Goal: Task Accomplishment & Management: Use online tool/utility

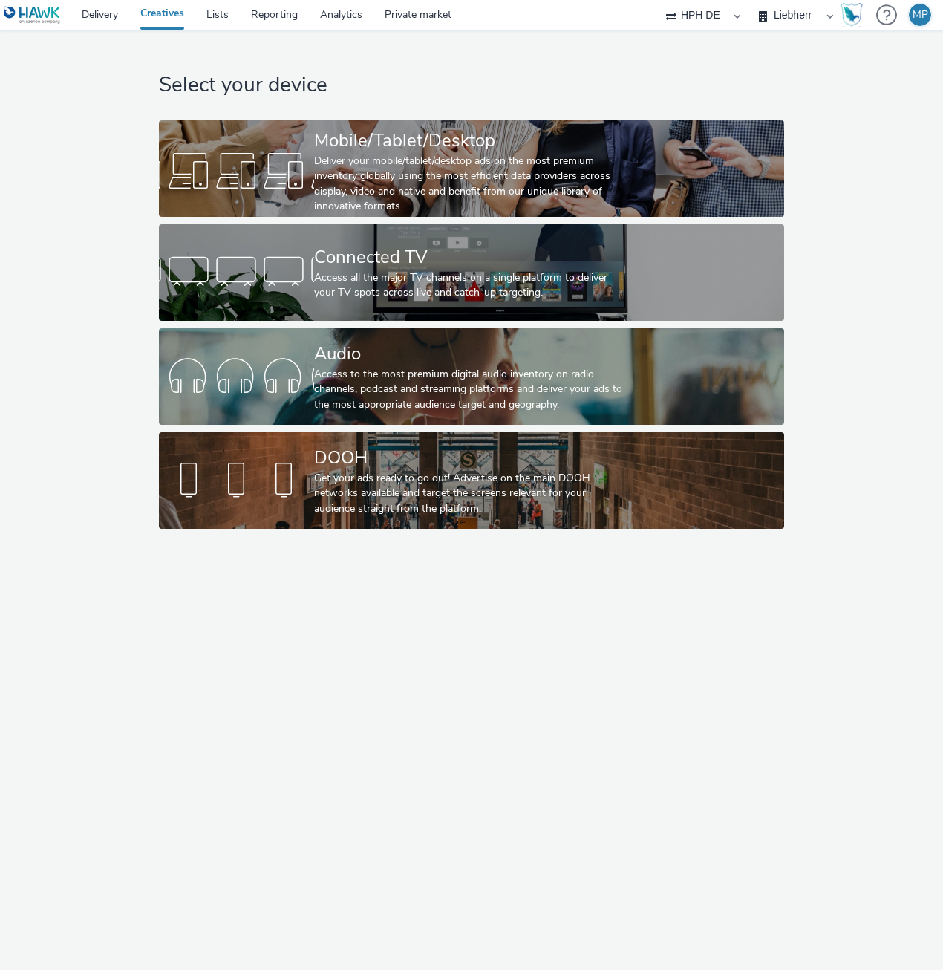
select select "3accb258-2b8e-4def-9b79-8de5f579532c"
select select "07439f73-069d-4592-bb67-c2d3294fb9a0"
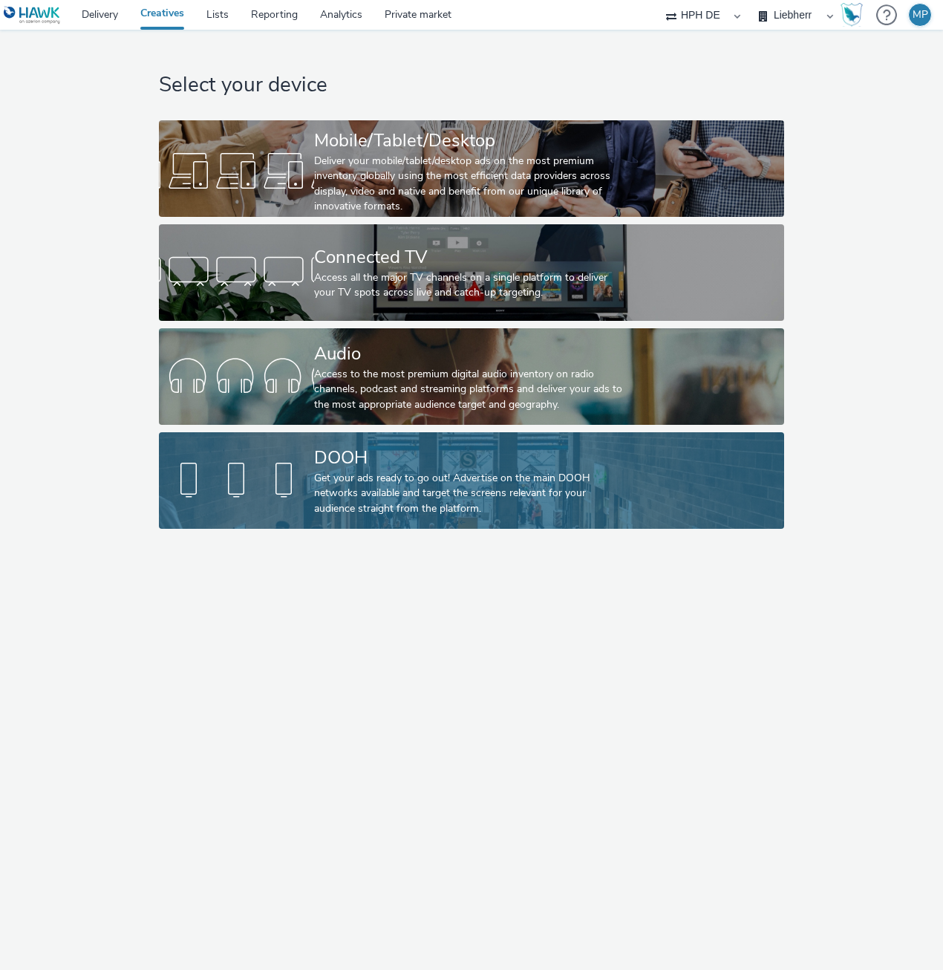
click at [348, 502] on div "Get your ads ready to go out! Advertise on the main DOOH networks available and…" at bounding box center [469, 493] width 310 height 45
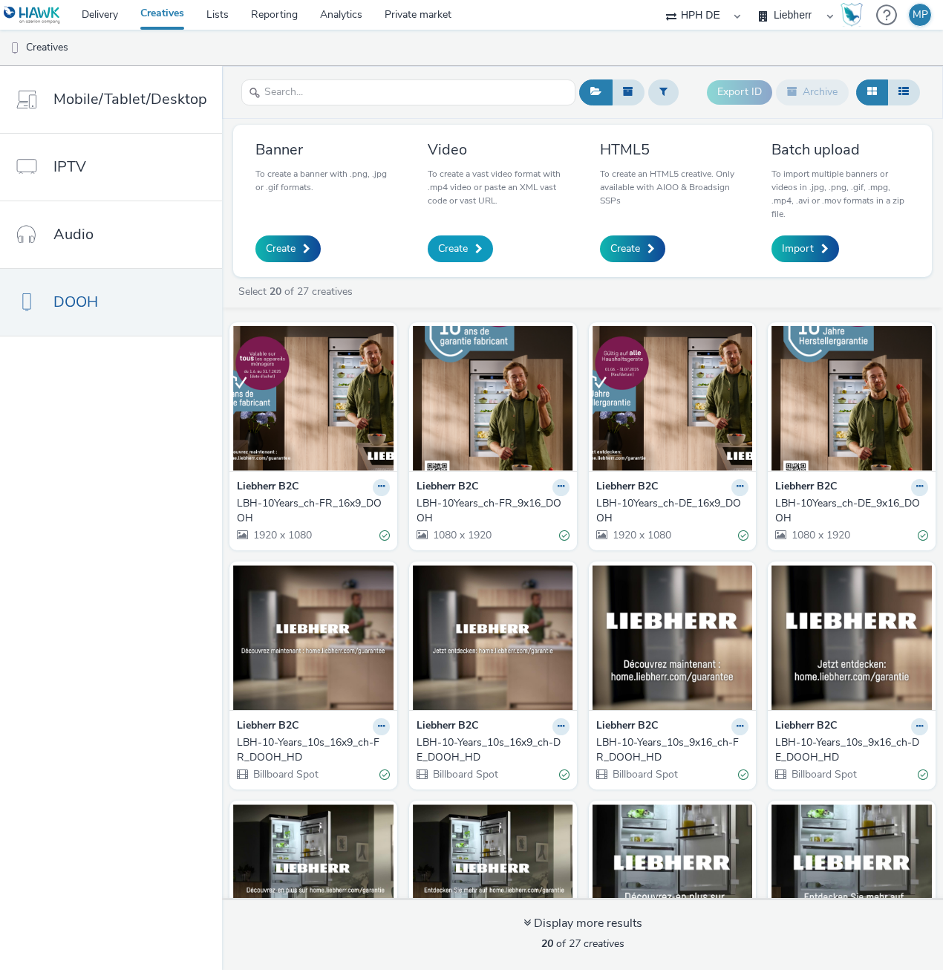
click at [443, 239] on link "Create" at bounding box center [460, 248] width 65 height 27
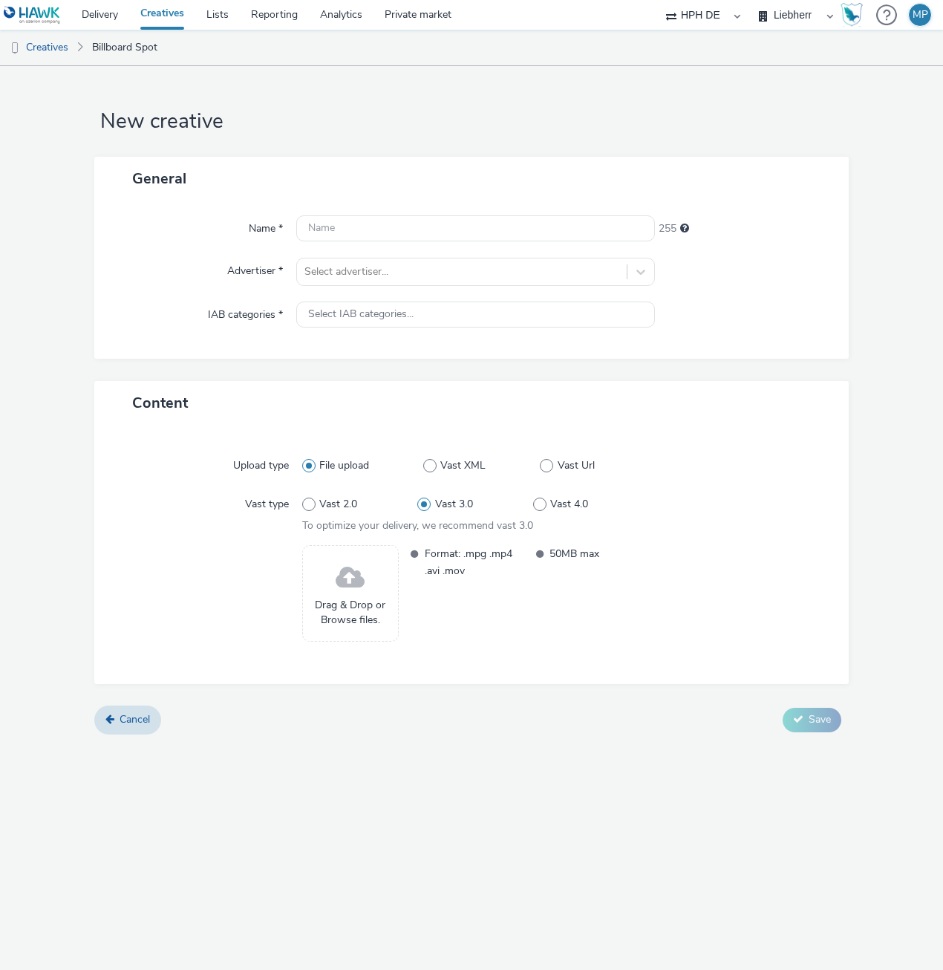
drag, startPoint x: 90, startPoint y: 142, endPoint x: 94, endPoint y: 154, distance: 13.2
click at [90, 145] on form "New creative General Name * 255 Advertiser * Select advertiser... IAB categorie…" at bounding box center [471, 406] width 943 height 680
click at [56, 45] on link "Creatives" at bounding box center [38, 48] width 76 height 36
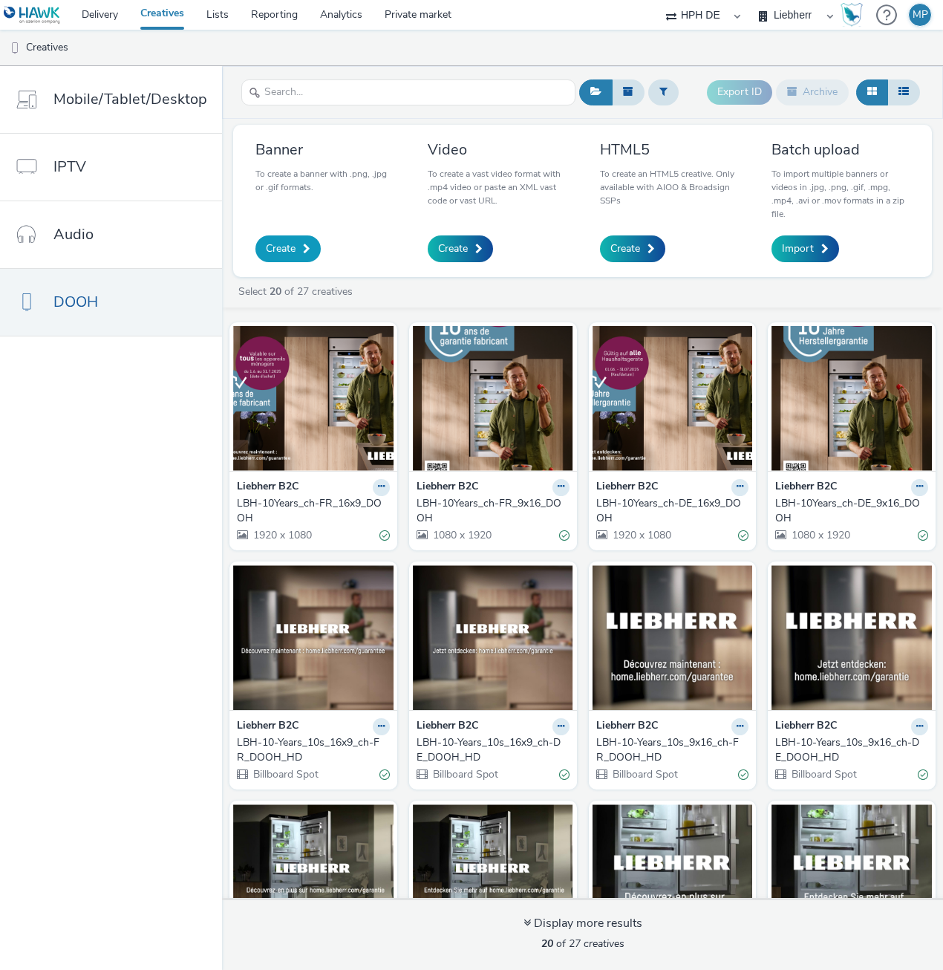
click at [272, 251] on span "Create" at bounding box center [281, 248] width 30 height 15
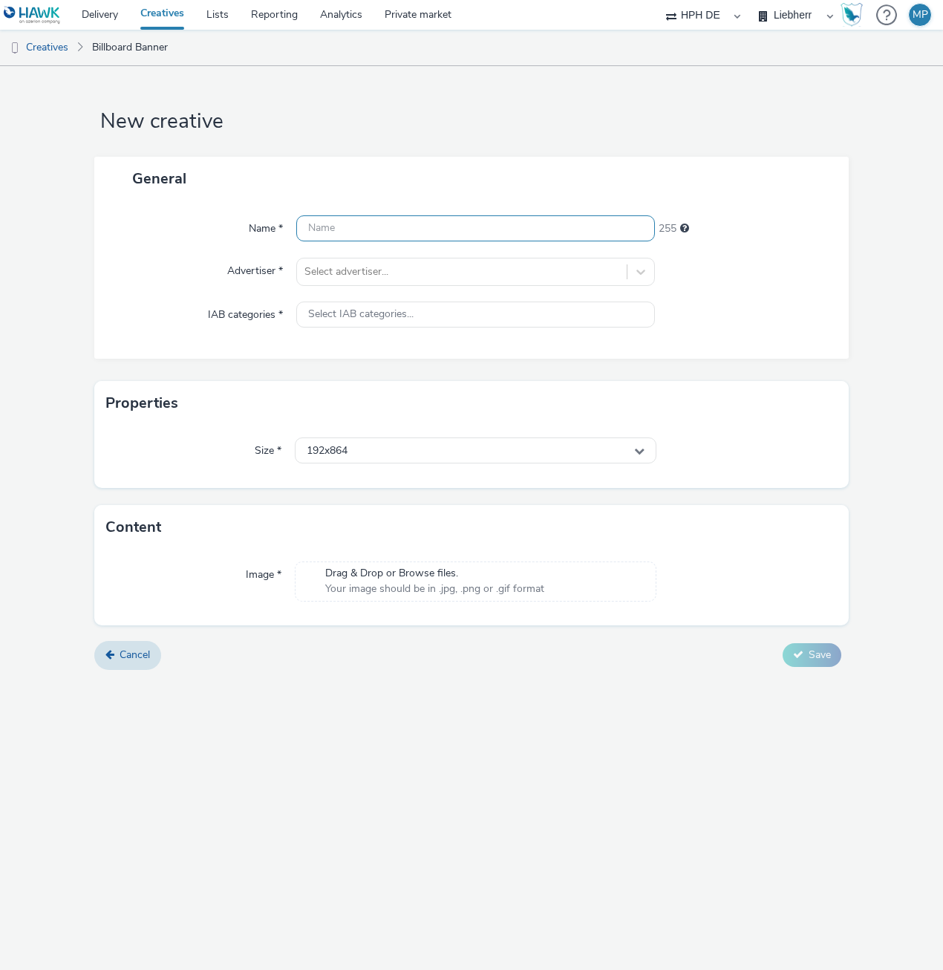
click at [320, 232] on input "text" at bounding box center [475, 228] width 359 height 26
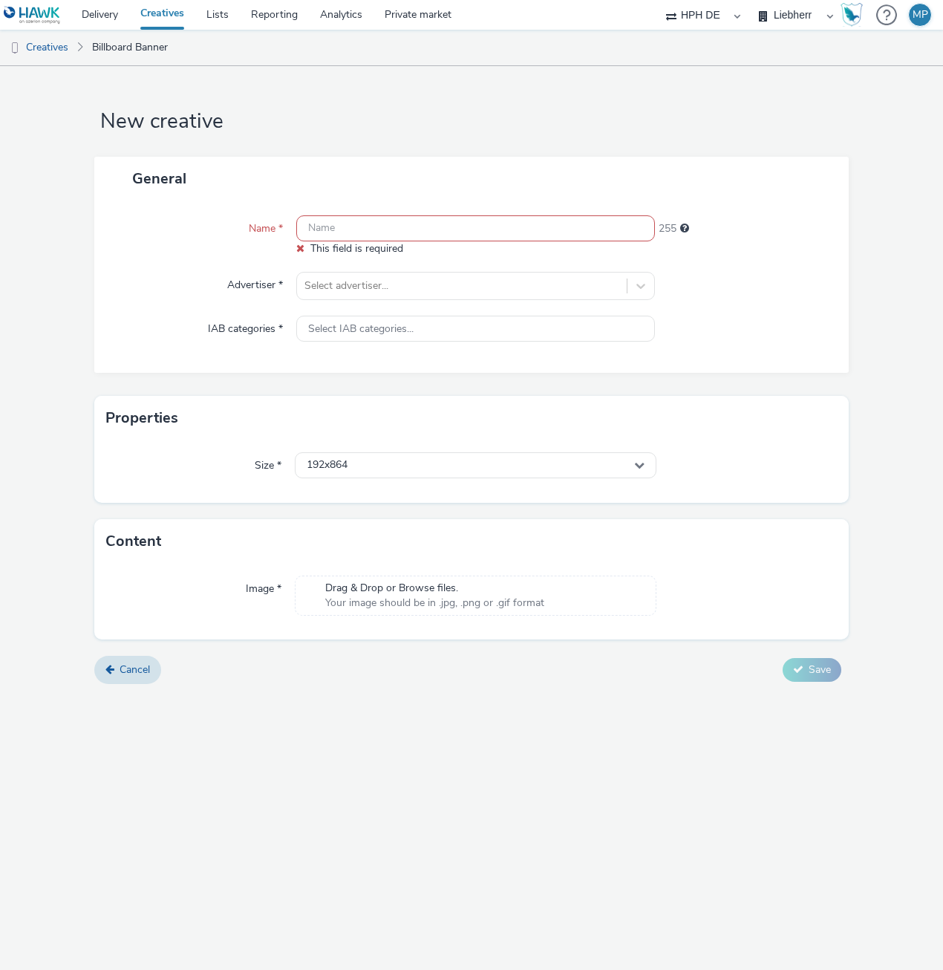
click at [339, 232] on input "text" at bounding box center [475, 228] width 359 height 26
paste input "LBH-10Years_ch-FR_DOOH_9x16_2ndflight"
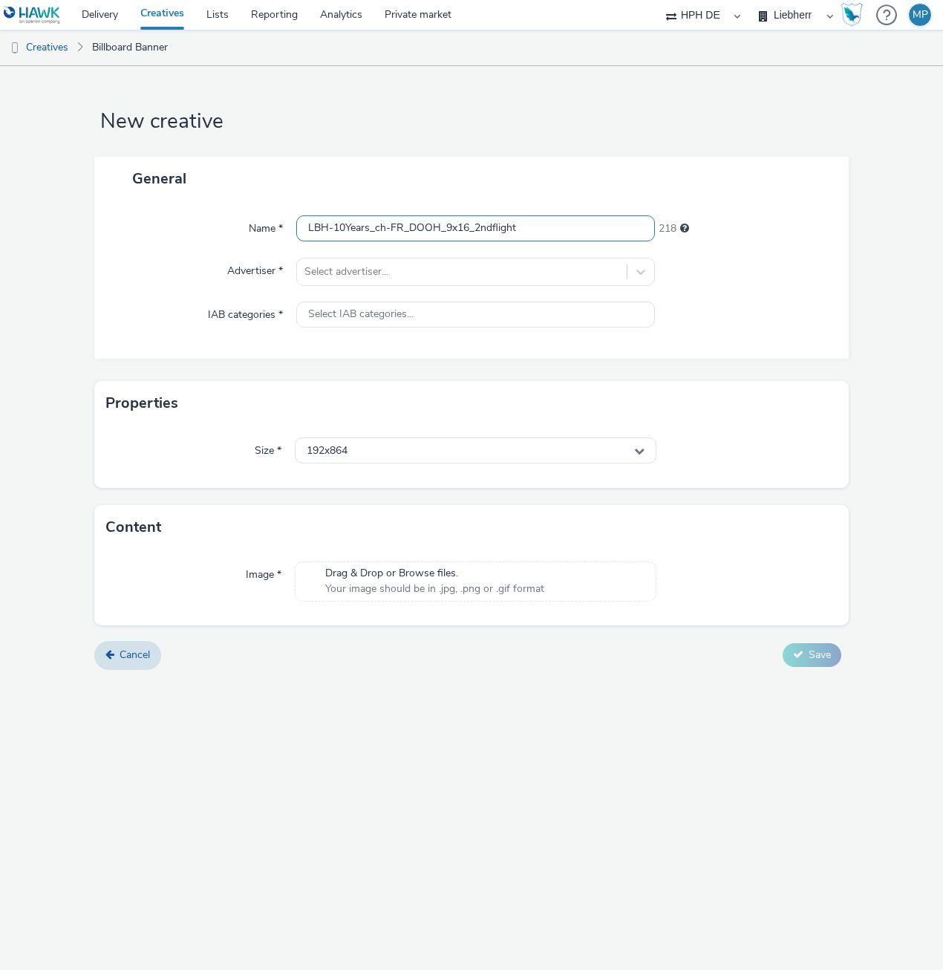
type input "LBH-10Years_ch-FR_DOOH_9x16_2ndflight"
click at [187, 263] on div "Advertiser *" at bounding box center [202, 272] width 187 height 28
click at [351, 582] on span "Your image should be in .jpg, .png or .gif format" at bounding box center [434, 589] width 219 height 15
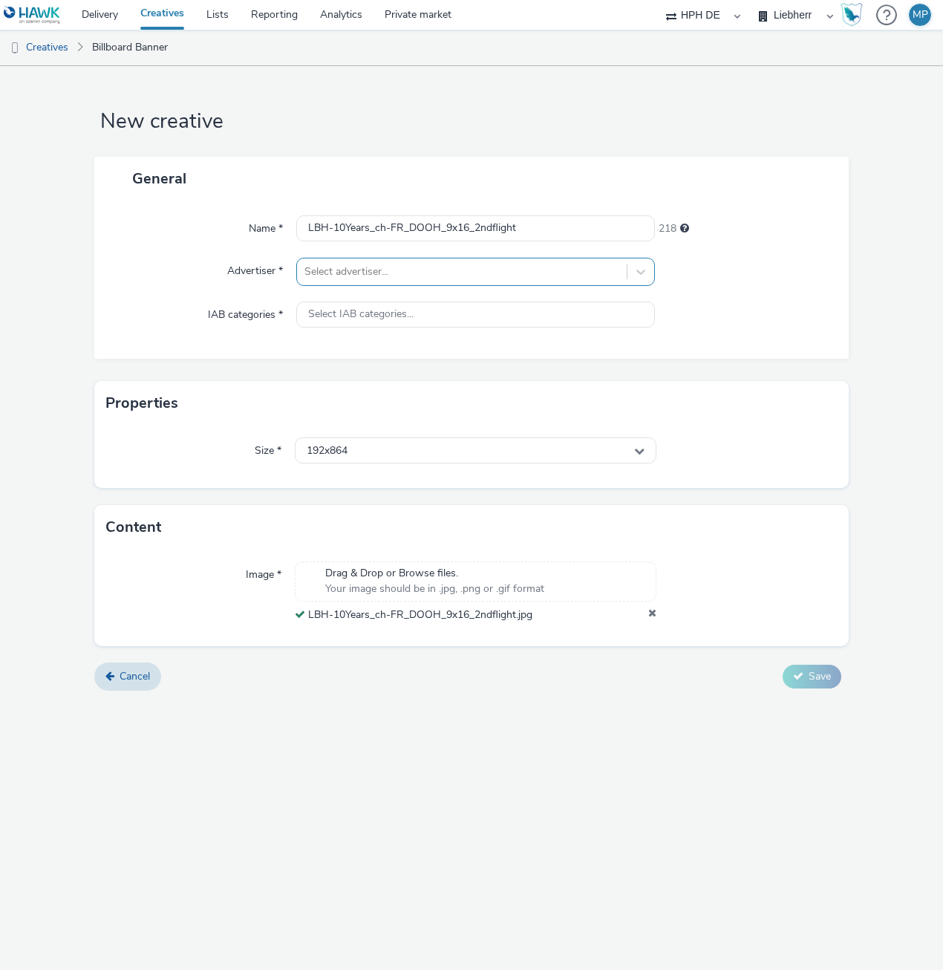
click at [365, 274] on div at bounding box center [462, 272] width 315 height 18
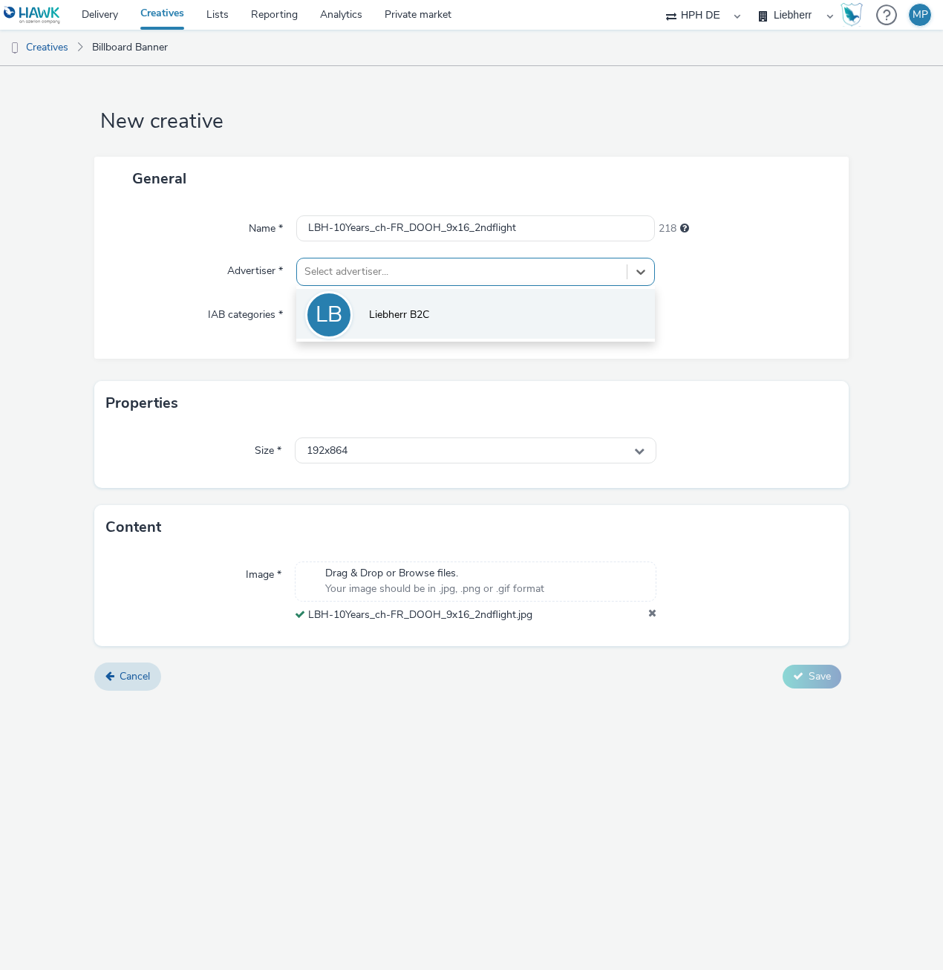
click at [362, 293] on li "LB Liebherr B2C" at bounding box center [475, 314] width 359 height 50
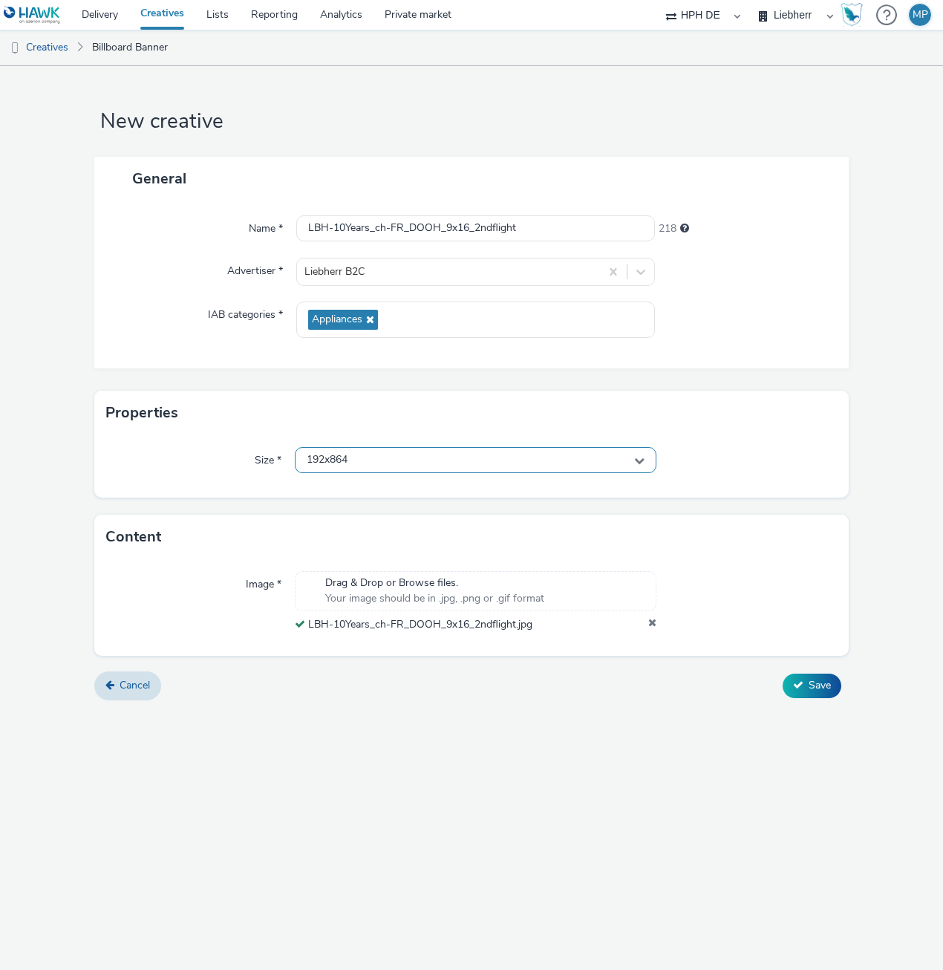
click at [380, 460] on div "192x864" at bounding box center [476, 460] width 362 height 26
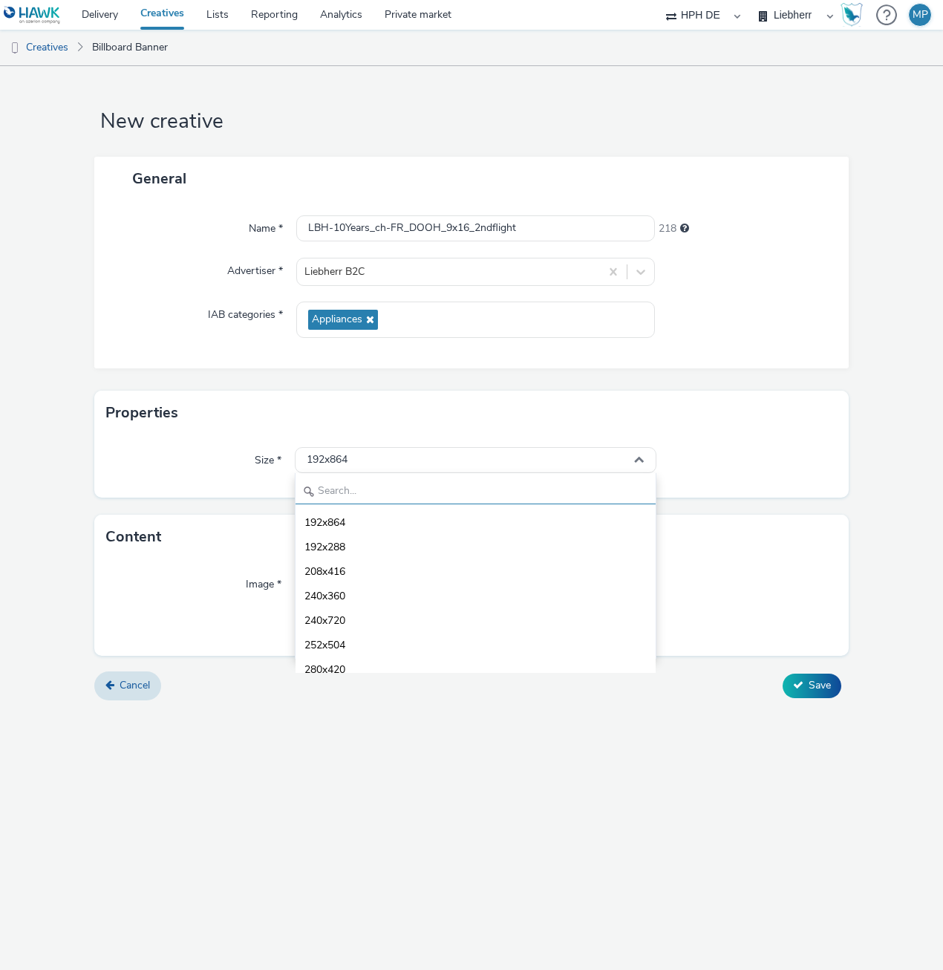
click at [354, 485] on input "text" at bounding box center [476, 491] width 360 height 26
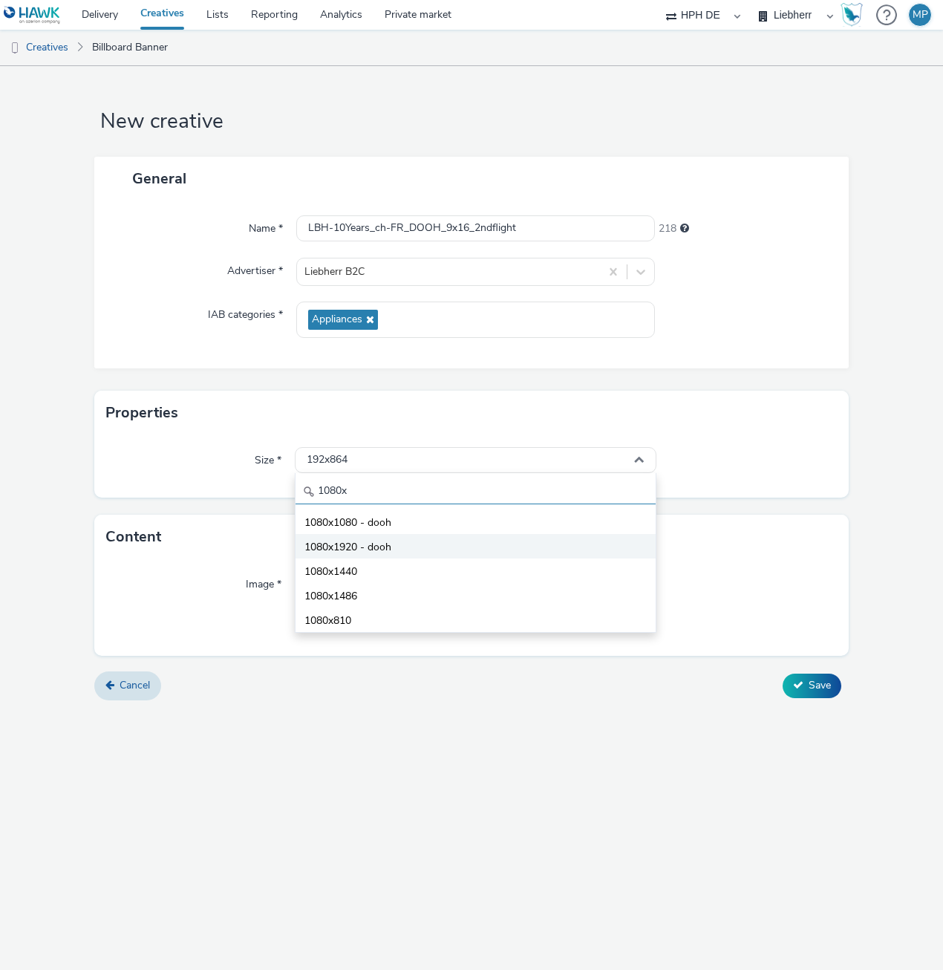
type input "1080x"
click at [350, 547] on span "1080x1920 - dooh" at bounding box center [348, 547] width 87 height 15
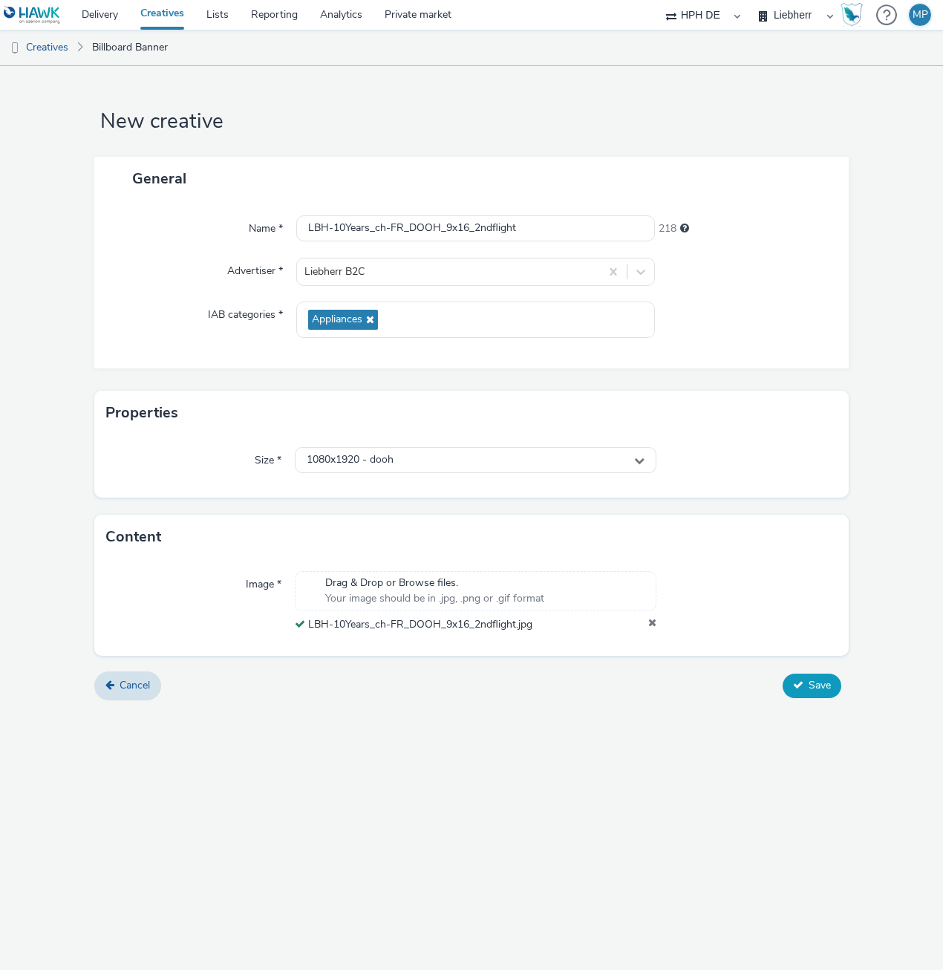
click at [796, 693] on button "Save" at bounding box center [812, 686] width 59 height 24
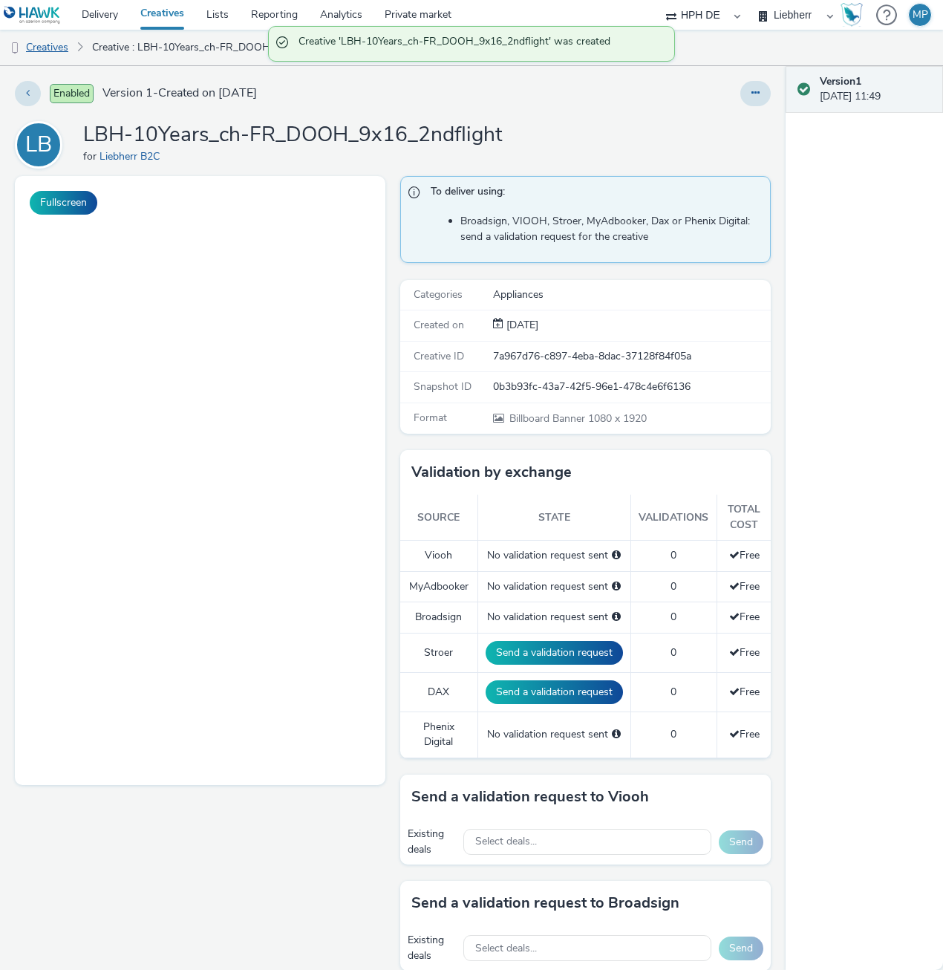
click at [65, 46] on link "Creatives" at bounding box center [38, 48] width 76 height 36
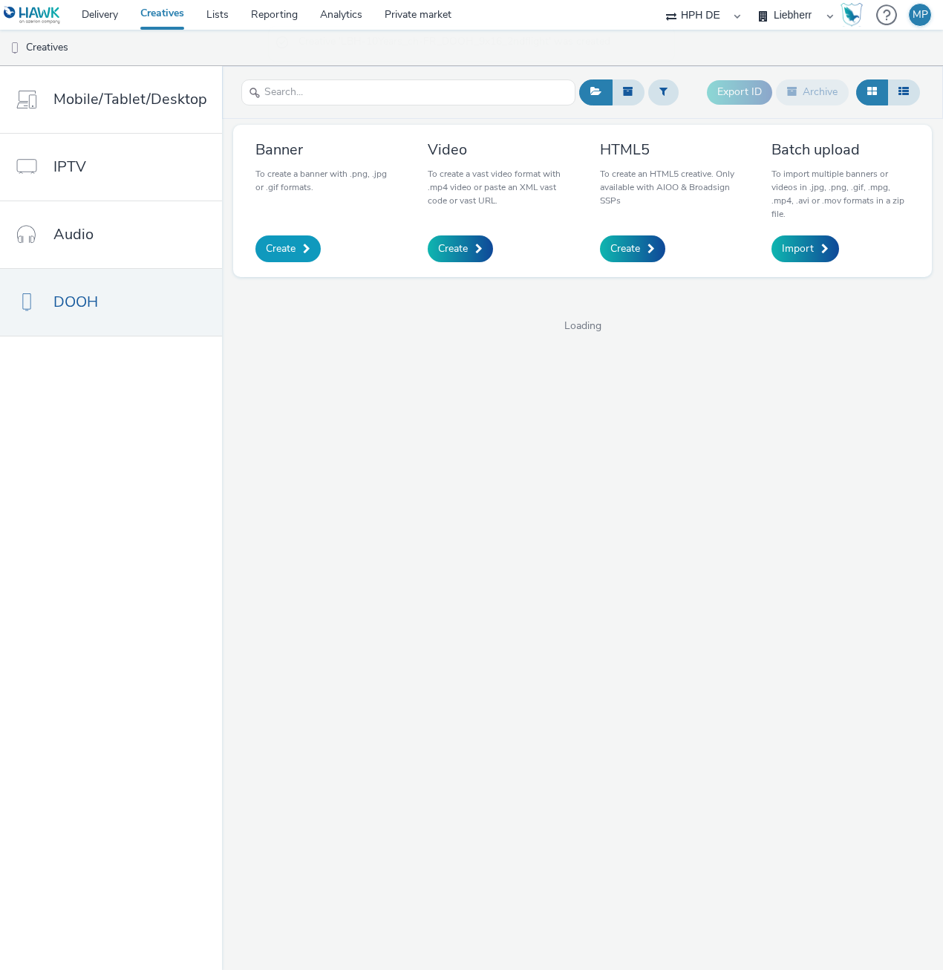
click at [278, 248] on span "Create" at bounding box center [281, 248] width 30 height 15
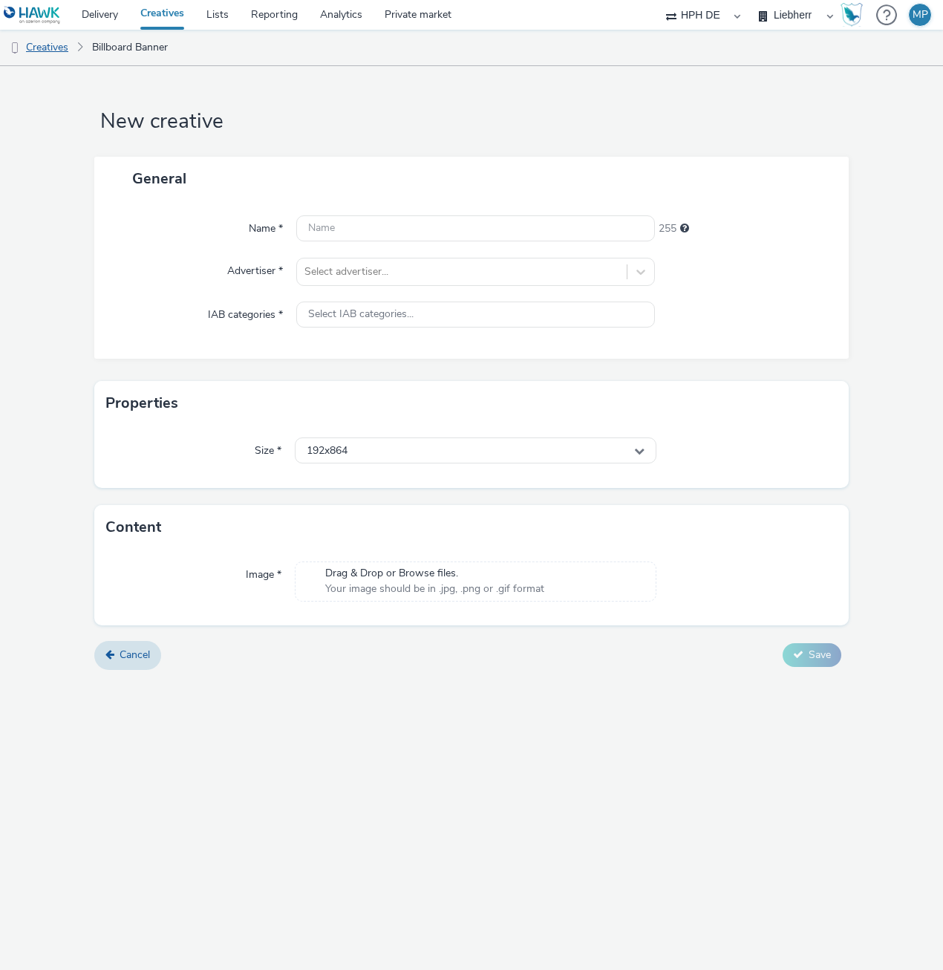
click at [43, 49] on link "Creatives" at bounding box center [38, 48] width 76 height 36
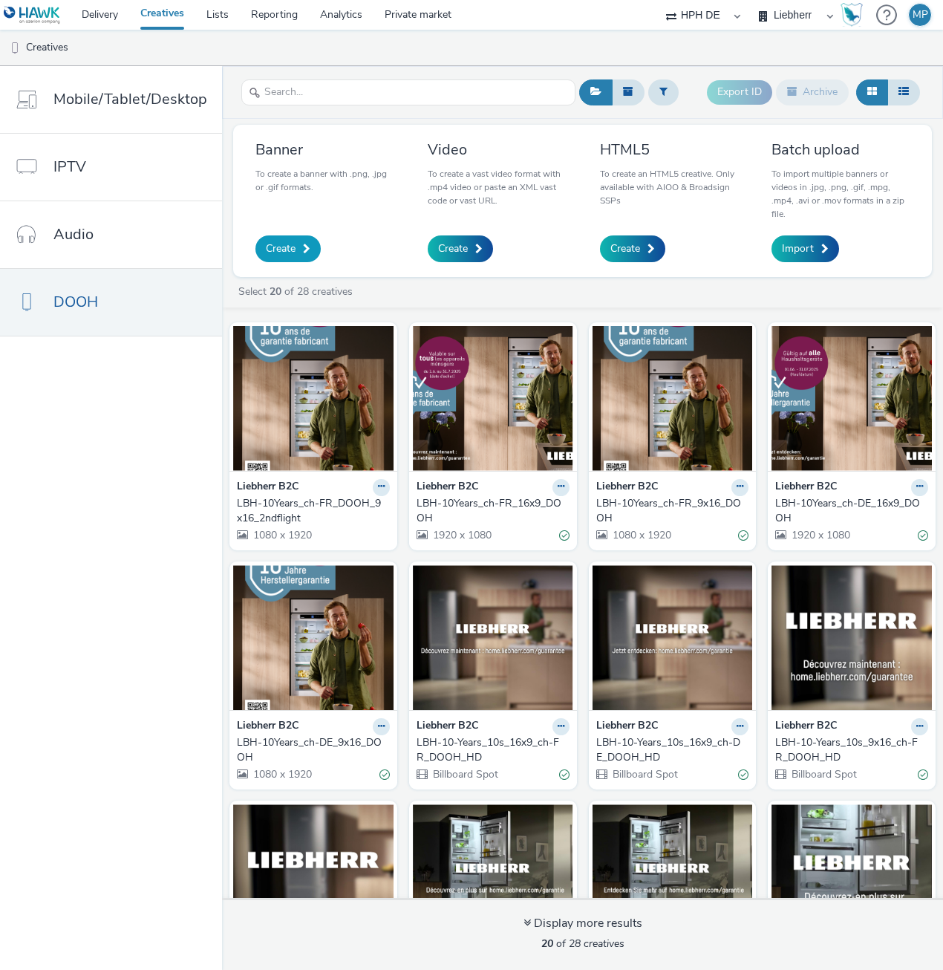
click at [299, 244] on link "Create" at bounding box center [287, 248] width 65 height 27
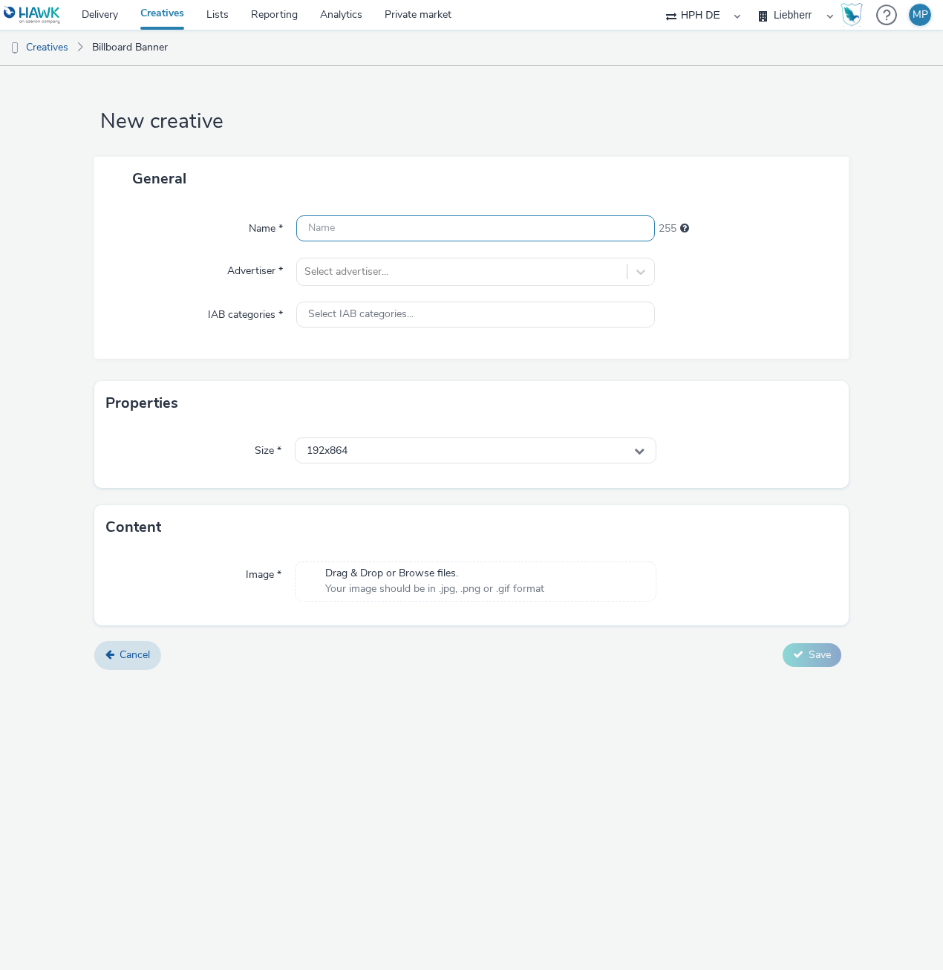
click at [326, 229] on input "text" at bounding box center [475, 228] width 359 height 26
paste input "LBH-10Years_ch-FR_DOOH_16x9_2ndflight"
type input "LBH-10Years_ch-FR_DOOH_16x9_2ndflight"
click at [377, 281] on div "Select advertiser..." at bounding box center [462, 272] width 330 height 24
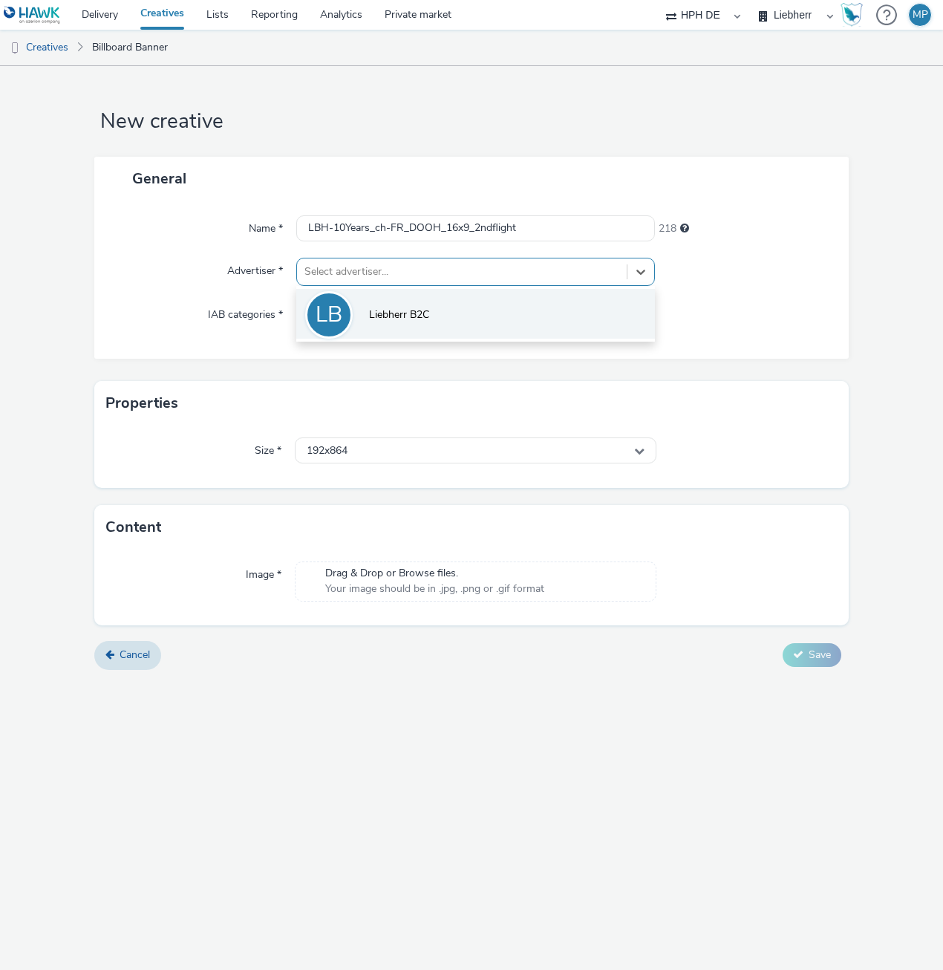
click at [359, 309] on li "LB Liebherr B2C" at bounding box center [475, 314] width 359 height 50
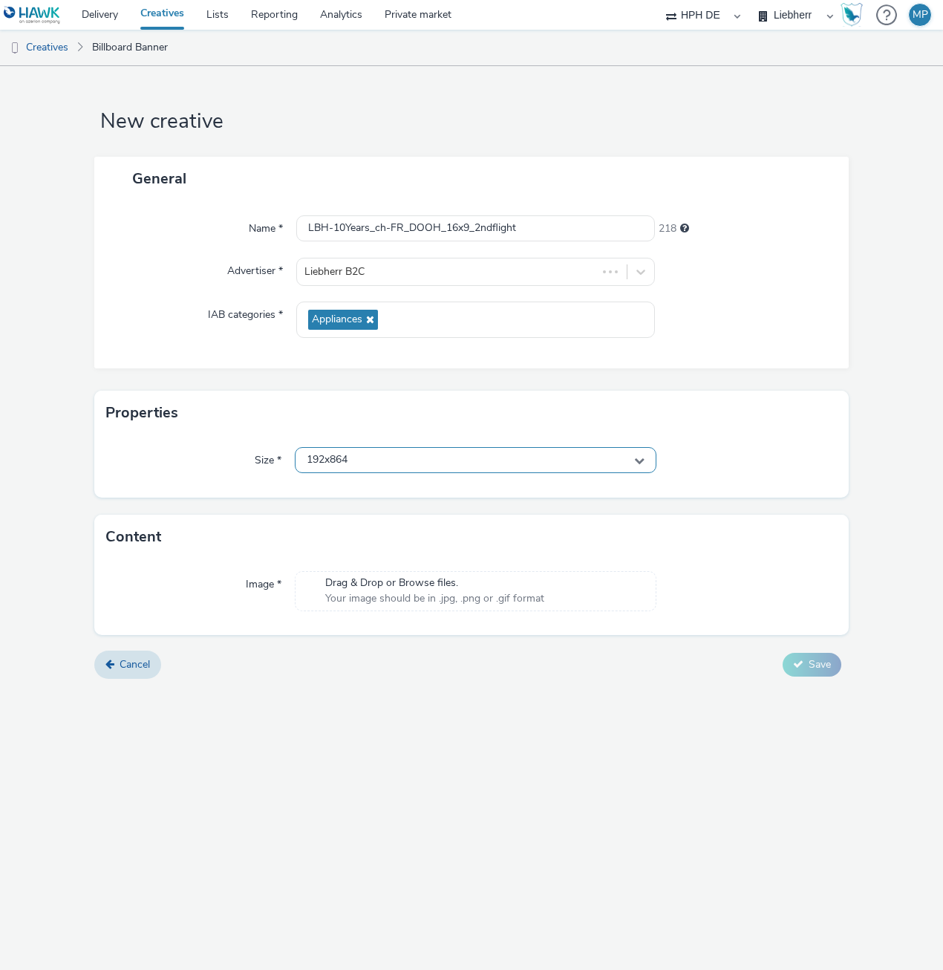
click at [369, 463] on div "192x864" at bounding box center [476, 460] width 362 height 26
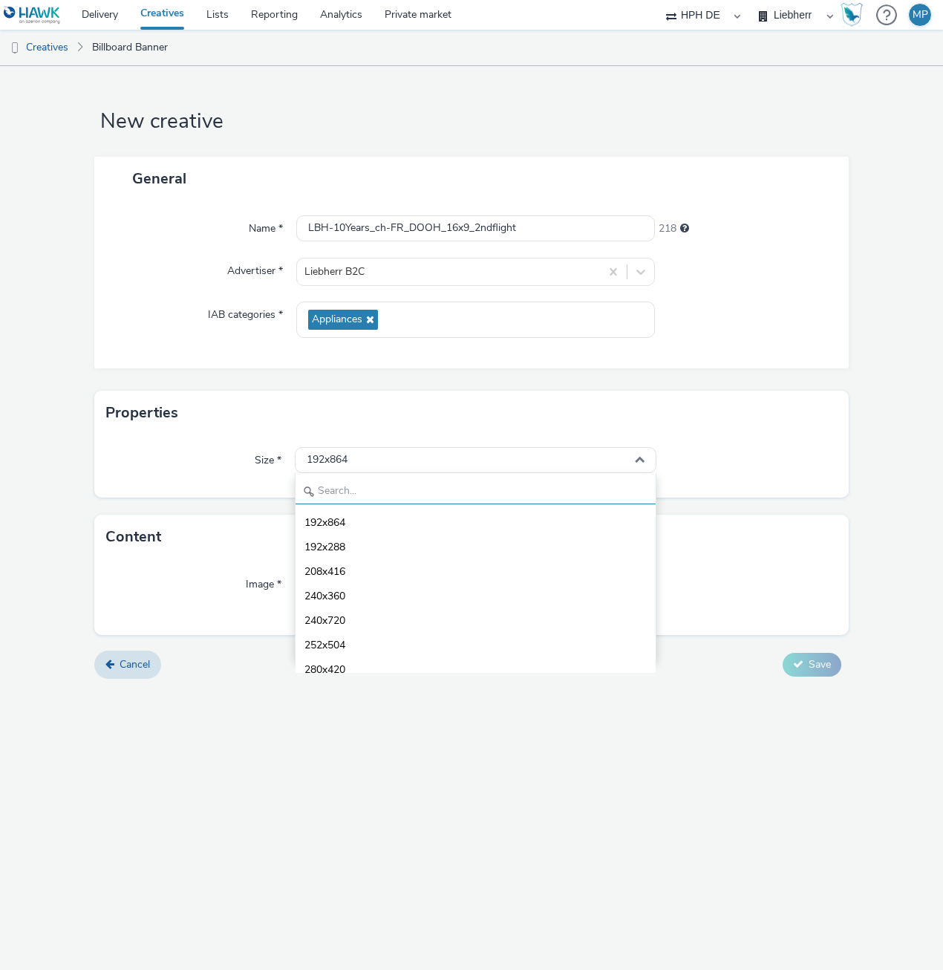
click at [352, 498] on input "text" at bounding box center [476, 491] width 360 height 26
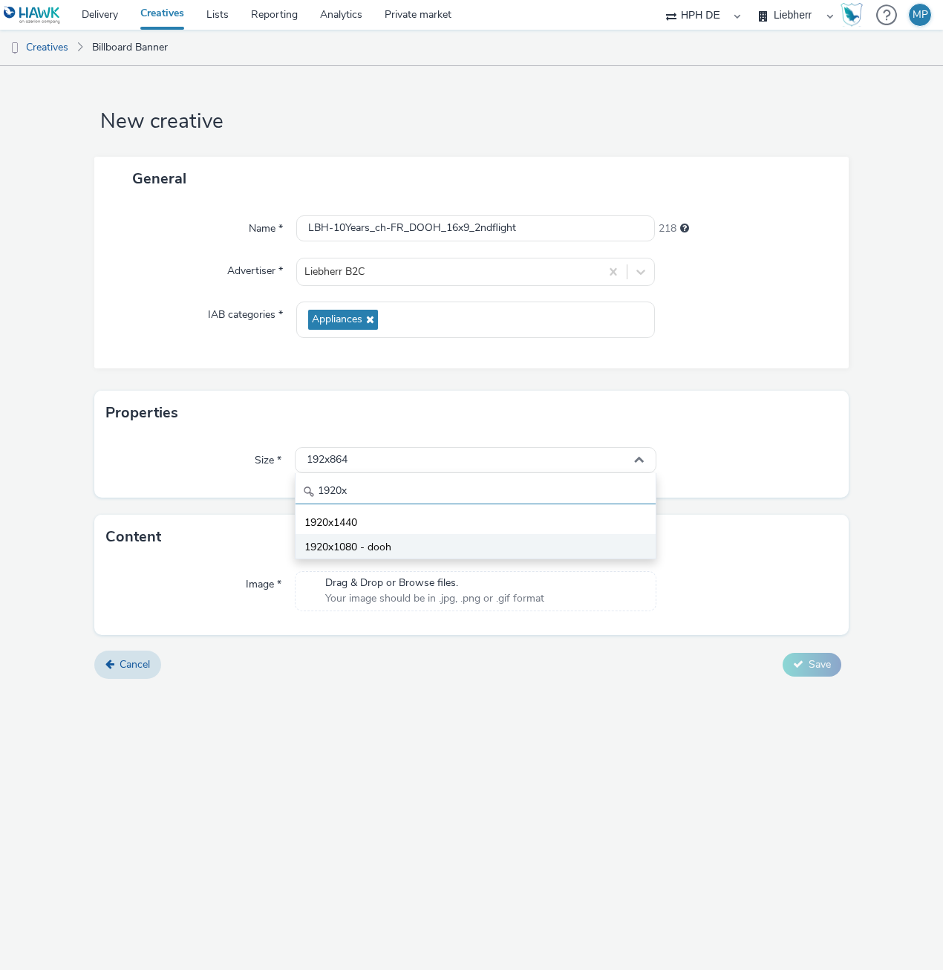
type input "1920x"
click at [353, 542] on span "1920x1080 - dooh" at bounding box center [348, 547] width 87 height 15
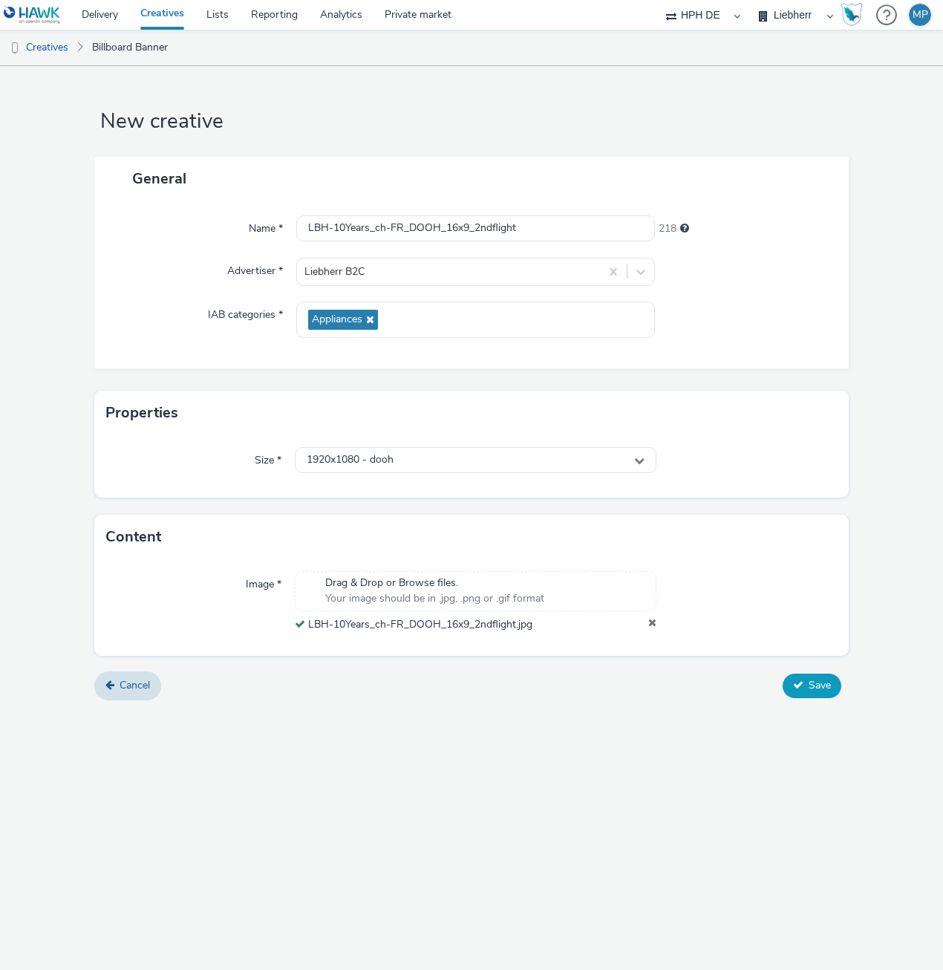
click at [809, 688] on span "Save" at bounding box center [820, 685] width 22 height 14
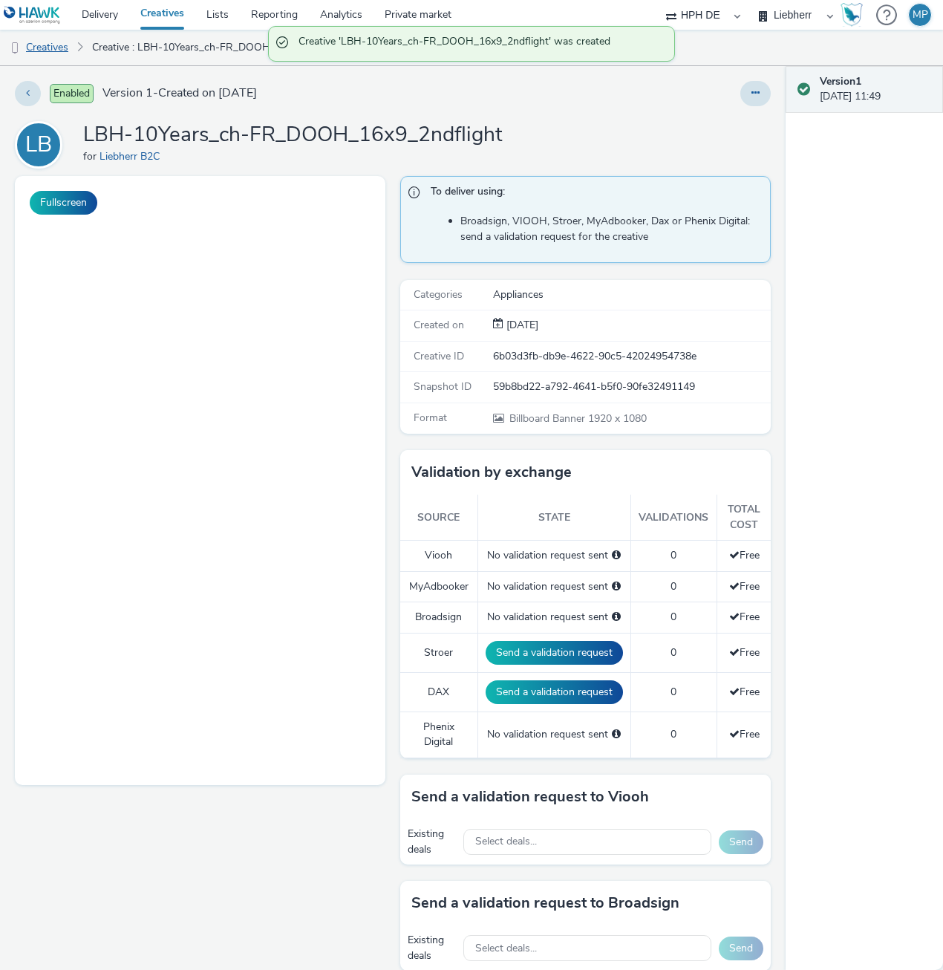
click at [28, 42] on link "Creatives" at bounding box center [38, 48] width 76 height 36
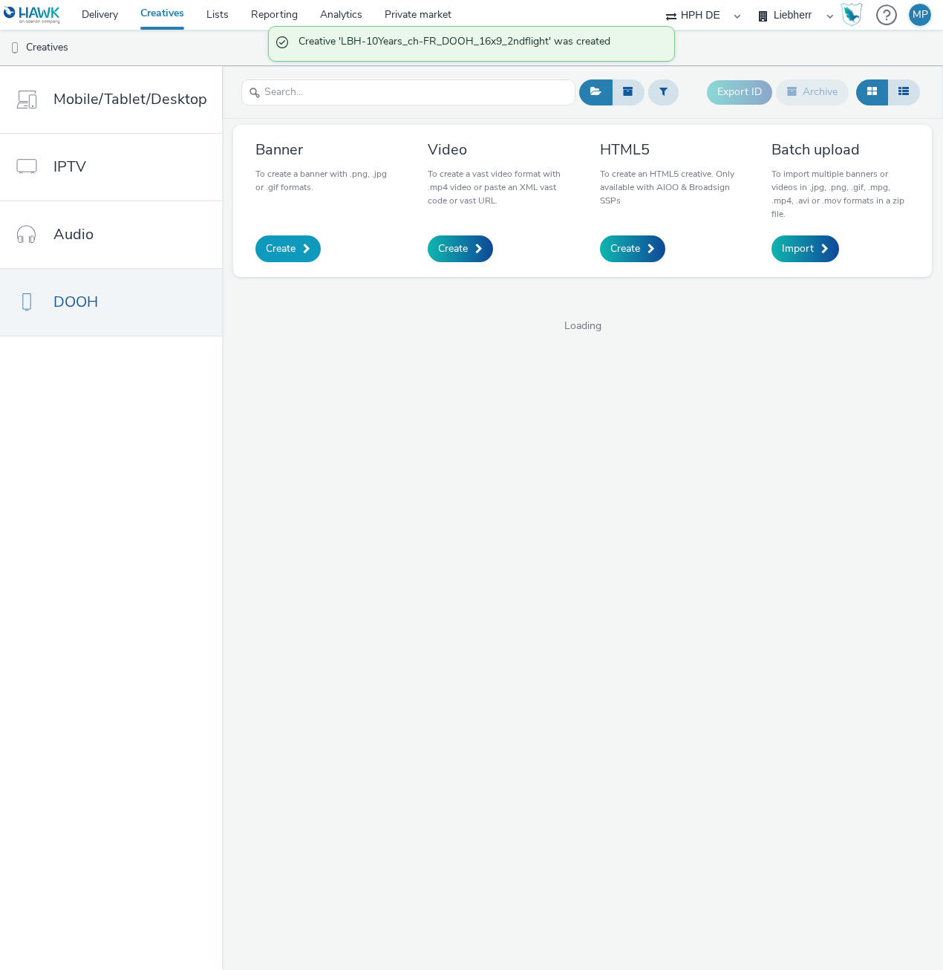
click at [290, 255] on span "Create" at bounding box center [281, 248] width 30 height 15
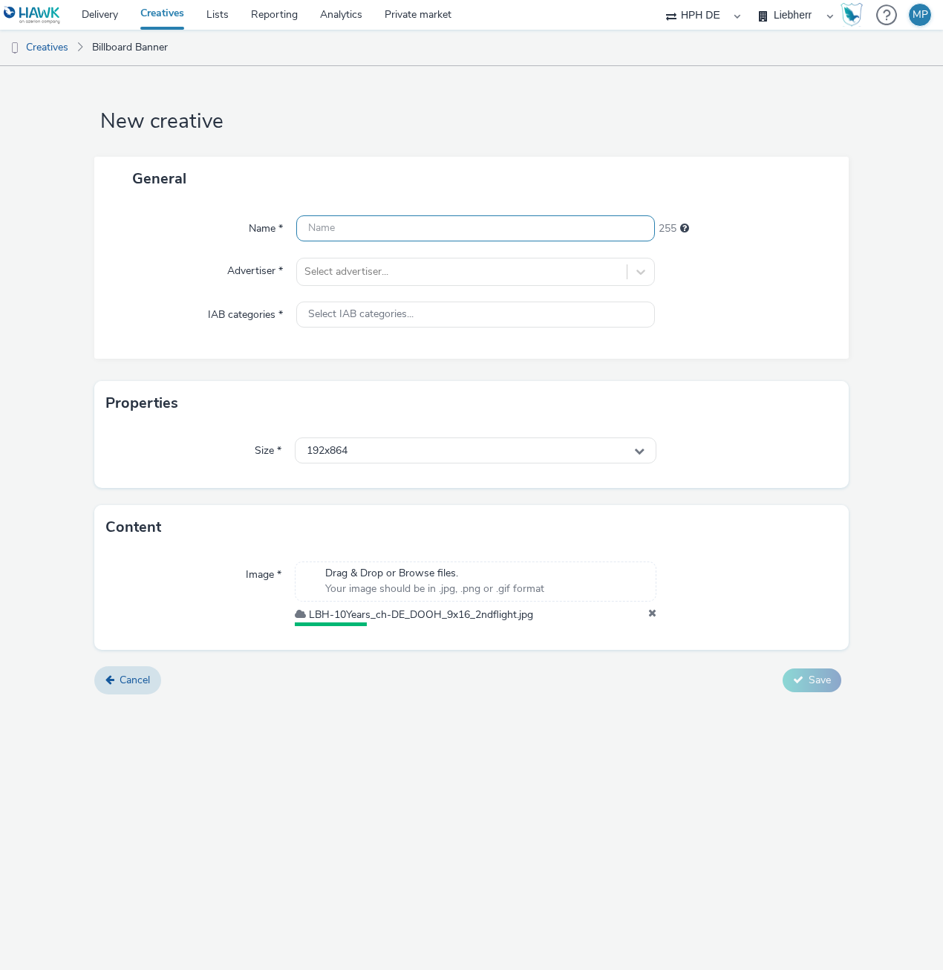
click at [359, 230] on input "text" at bounding box center [475, 228] width 359 height 26
paste input "LBH-10Years_ch-DE_DOOH_9x16_2ndflight"
type input "LBH-10Years_ch-DE_DOOH_9x16_2ndflight"
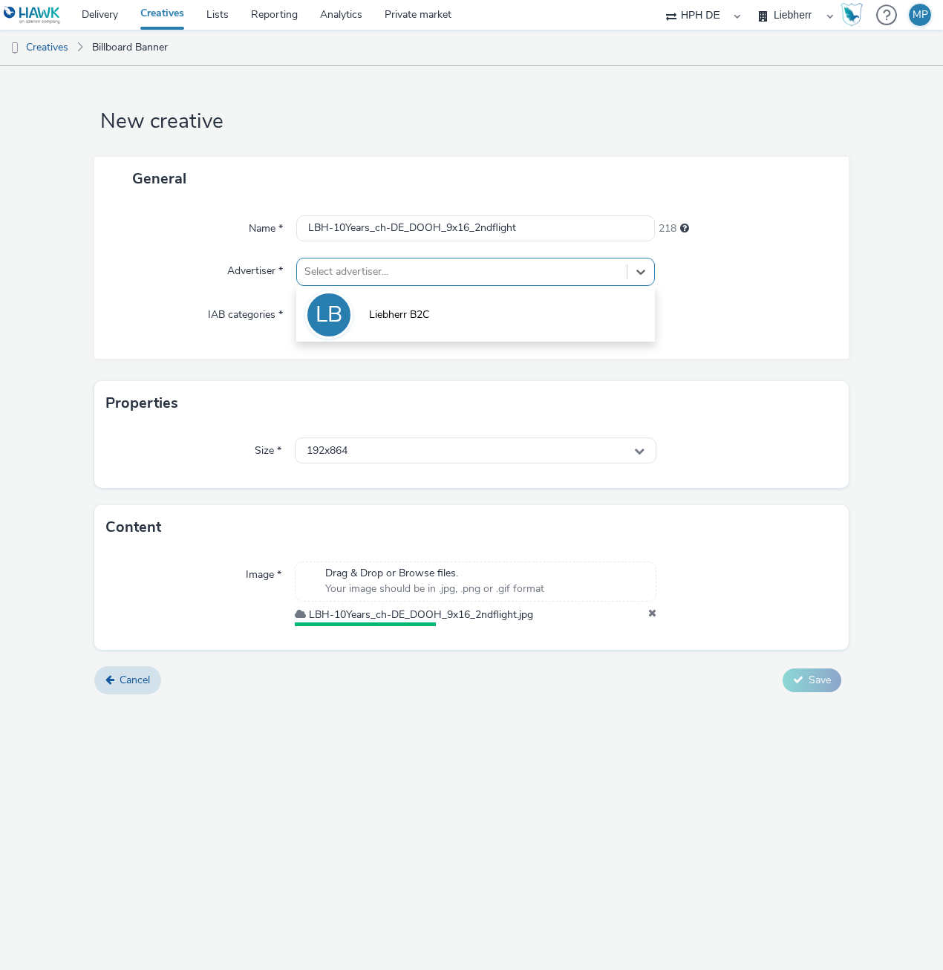
click at [342, 277] on div at bounding box center [462, 272] width 315 height 18
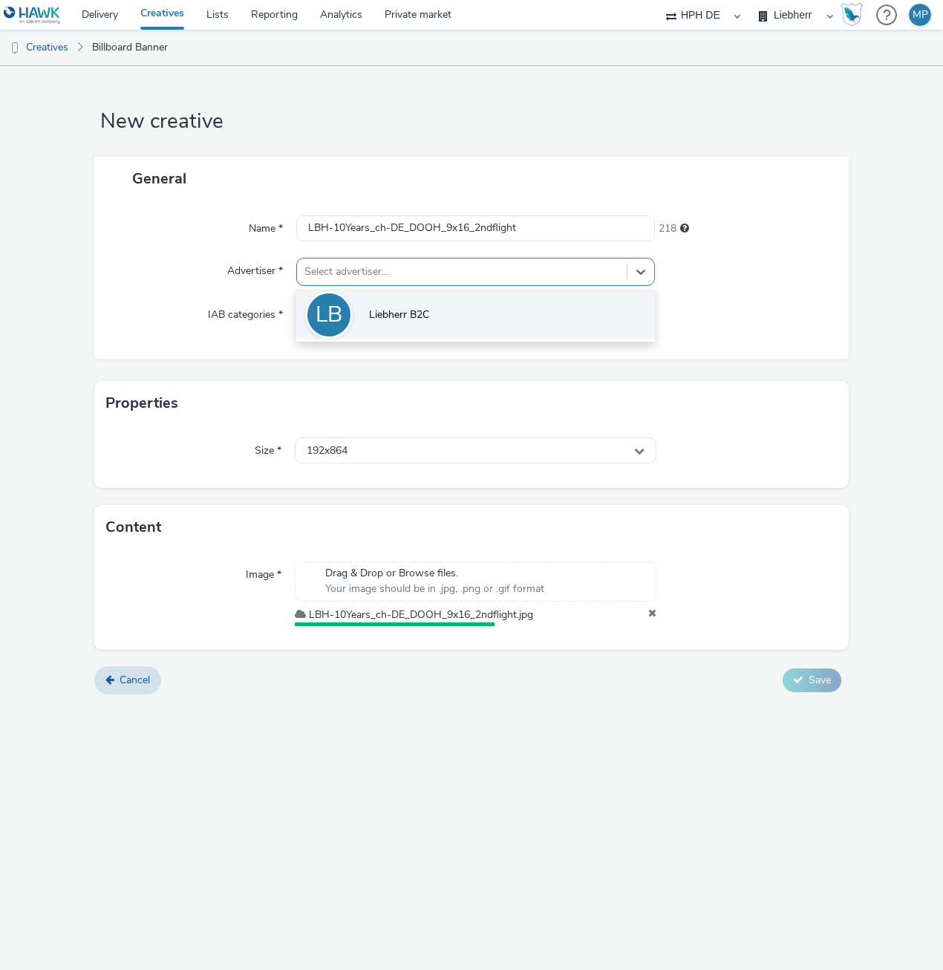
click at [342, 314] on div "LB" at bounding box center [329, 315] width 48 height 48
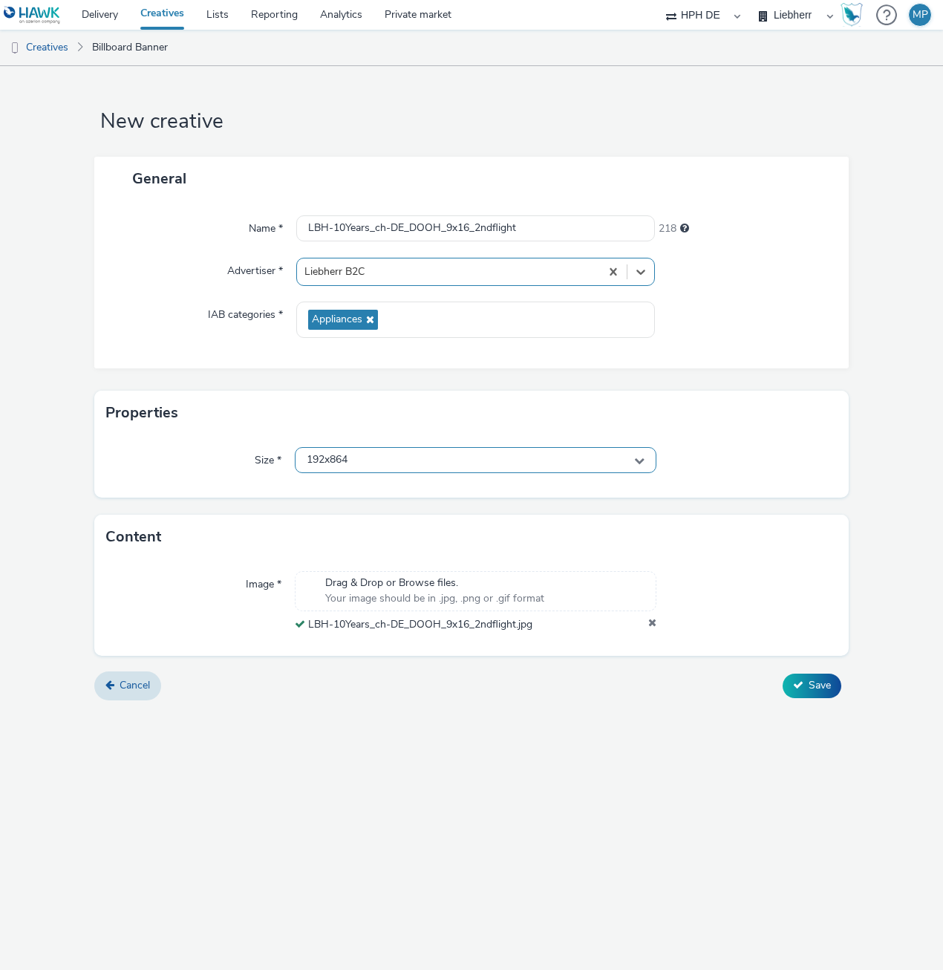
click at [342, 472] on div "192x864" at bounding box center [476, 460] width 362 height 26
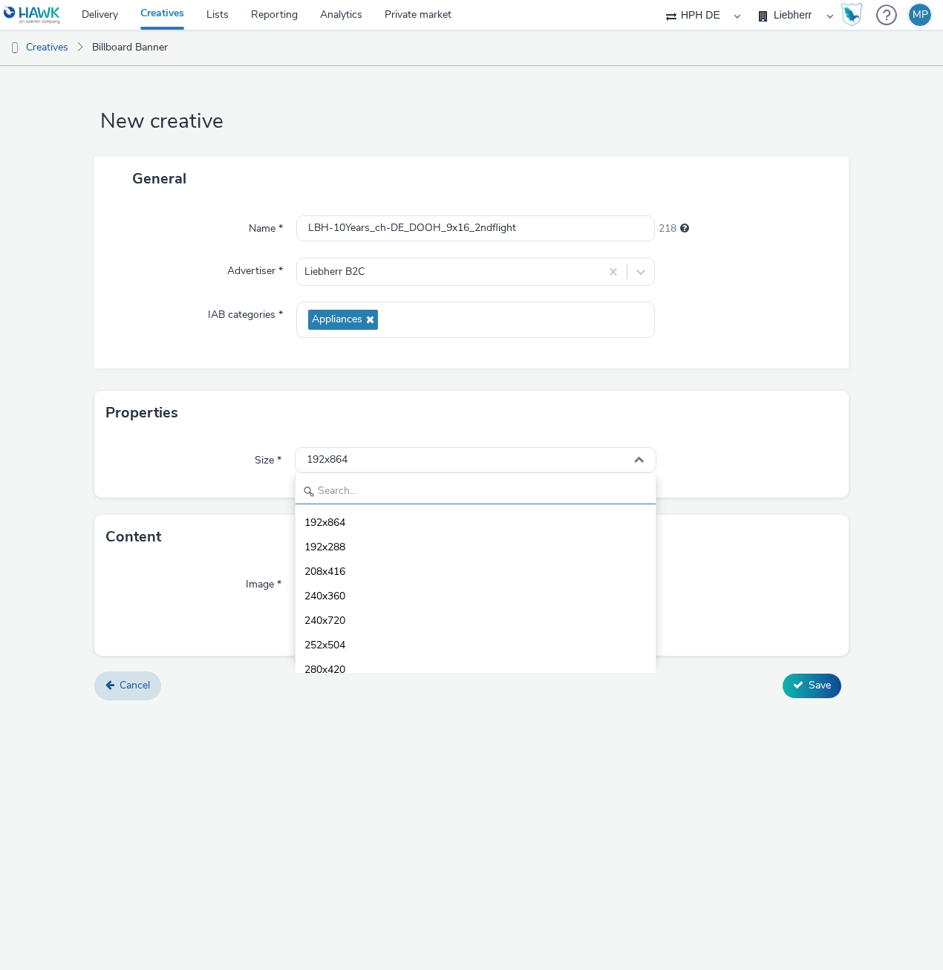
click at [322, 487] on input "text" at bounding box center [476, 491] width 360 height 26
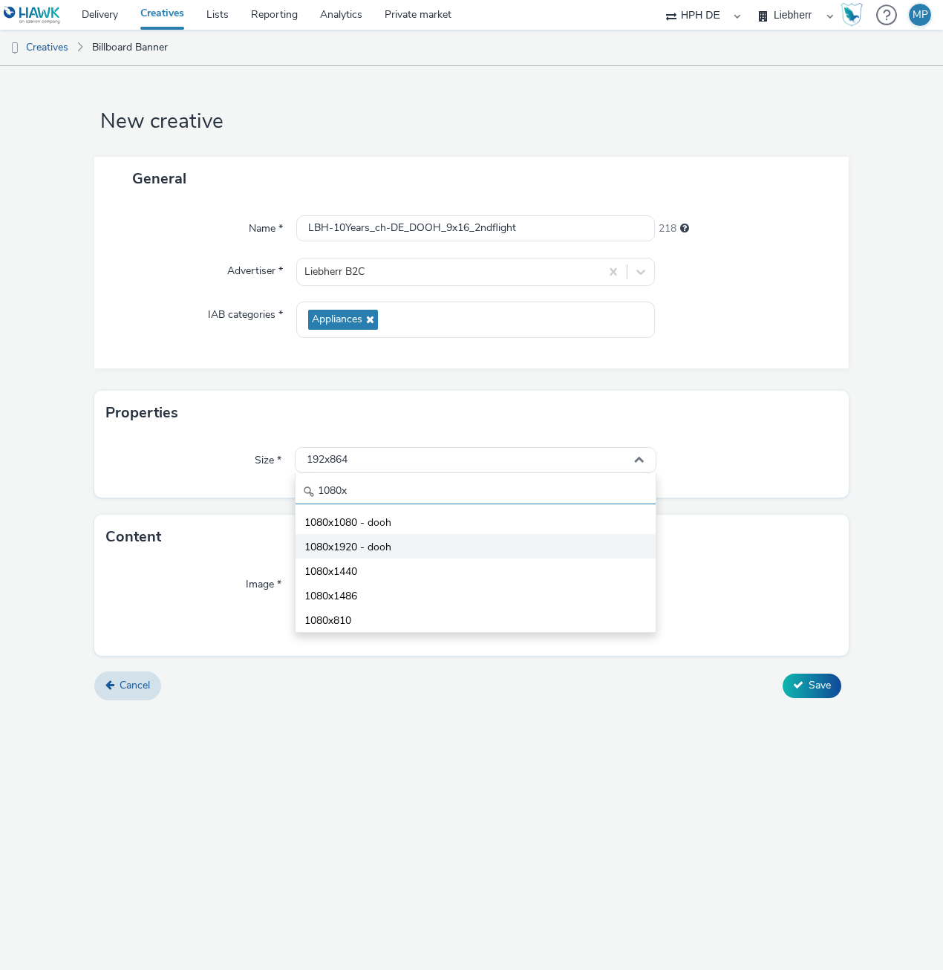
type input "1080x"
click at [343, 546] on span "1080x1920 - dooh" at bounding box center [348, 547] width 87 height 15
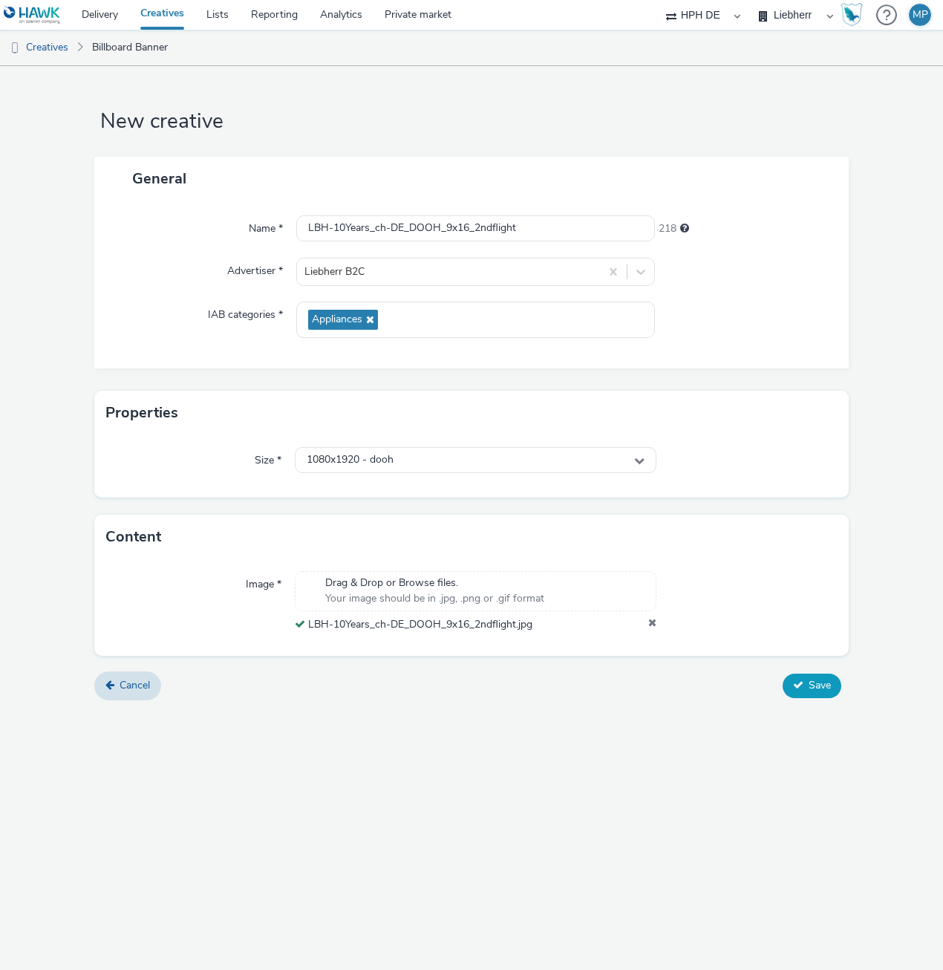
click at [818, 687] on span "Save" at bounding box center [820, 685] width 22 height 14
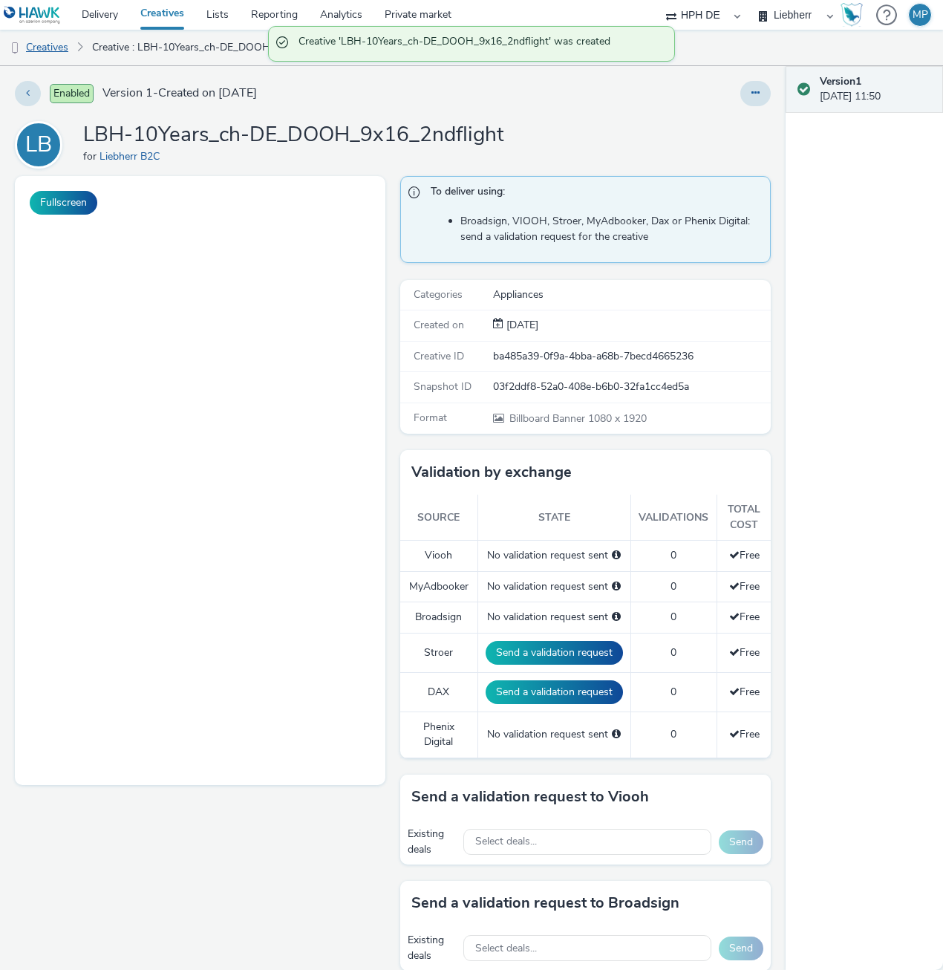
click at [53, 63] on link "Creatives" at bounding box center [38, 48] width 76 height 36
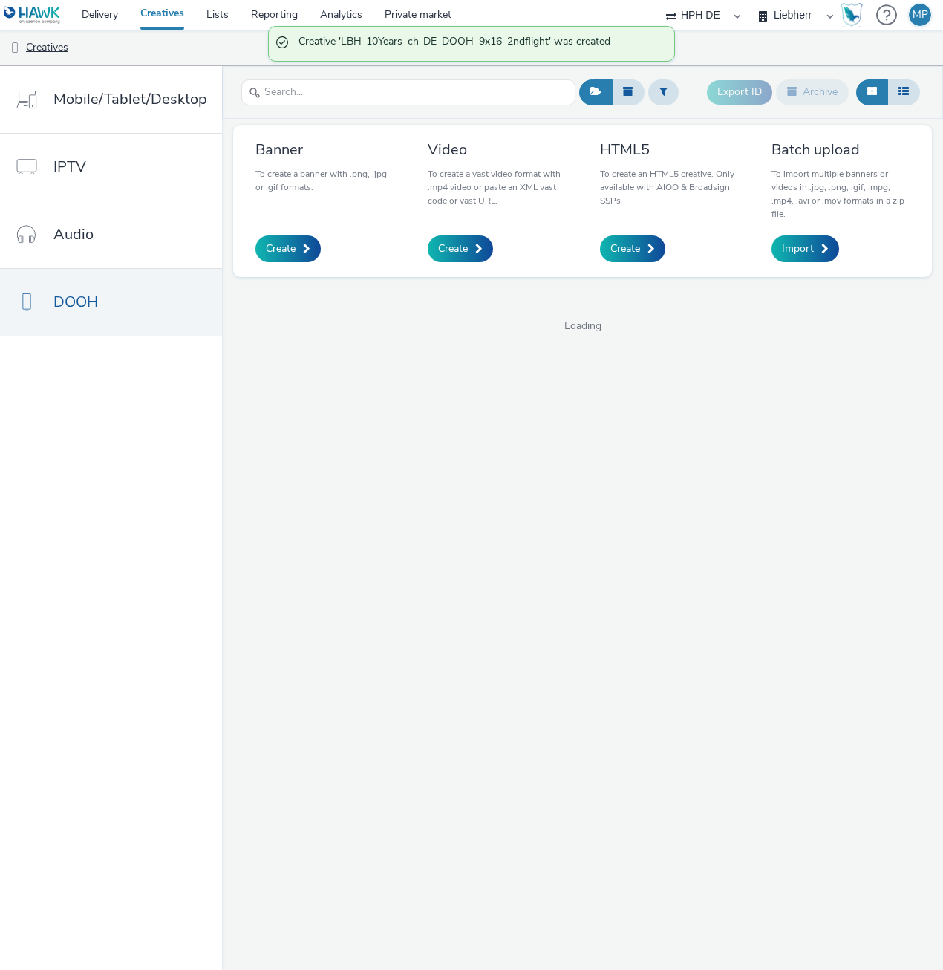
click at [53, 55] on link "Creatives" at bounding box center [38, 48] width 76 height 36
click at [276, 250] on span "Create" at bounding box center [281, 248] width 30 height 15
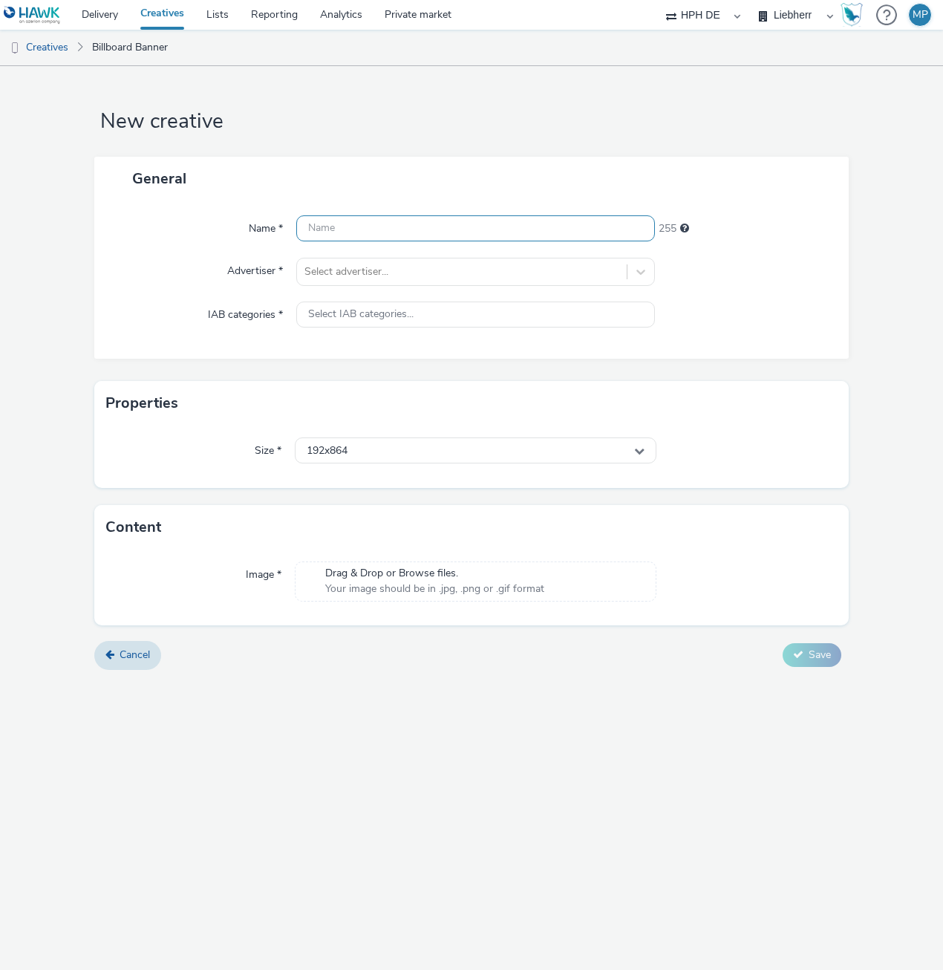
drag, startPoint x: 396, startPoint y: 222, endPoint x: 392, endPoint y: 251, distance: 29.2
click at [396, 222] on input "text" at bounding box center [475, 228] width 359 height 26
paste input "LBH-10Years_ch-DE_DOOH_16x9_2ndflight"
type input "LBH-10Years_ch-DE_DOOH_16x9_2ndflight"
click at [347, 280] on div at bounding box center [462, 272] width 315 height 18
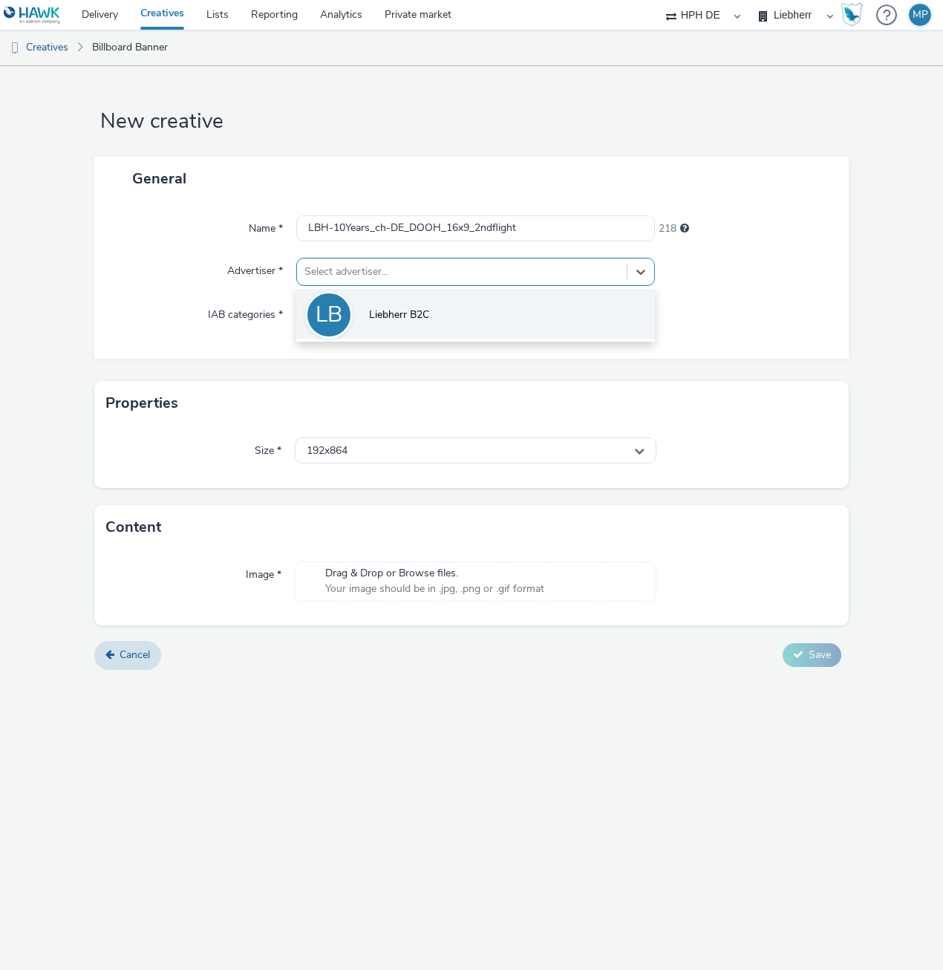
click at [339, 317] on div "LB" at bounding box center [329, 315] width 27 height 42
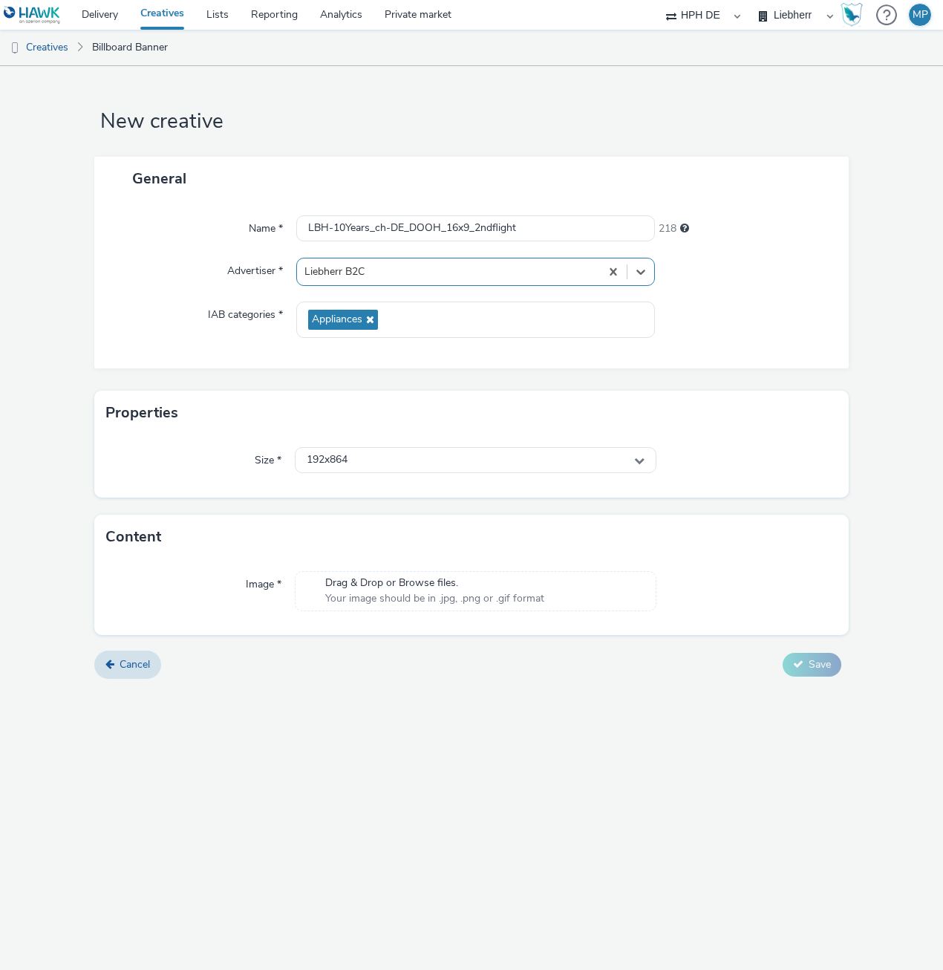
click at [400, 585] on span "Drag & Drop or Browse files." at bounding box center [434, 583] width 219 height 15
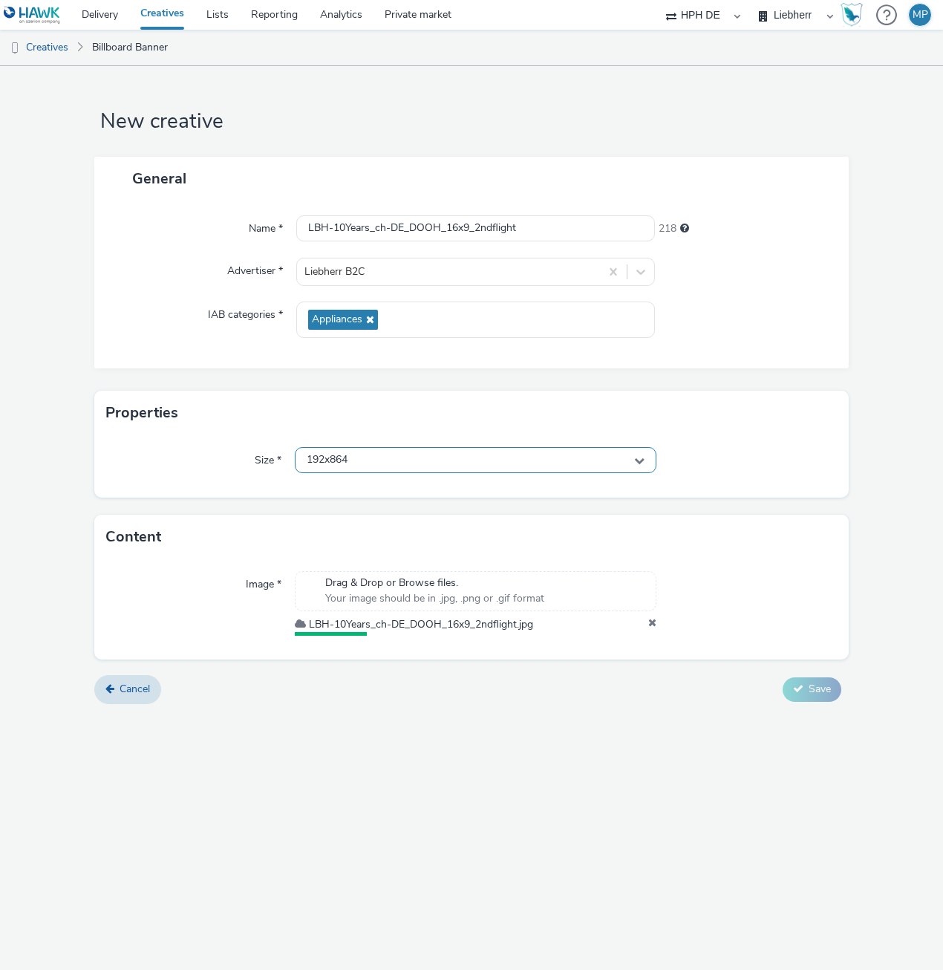
click at [356, 460] on div "192x864" at bounding box center [476, 460] width 362 height 26
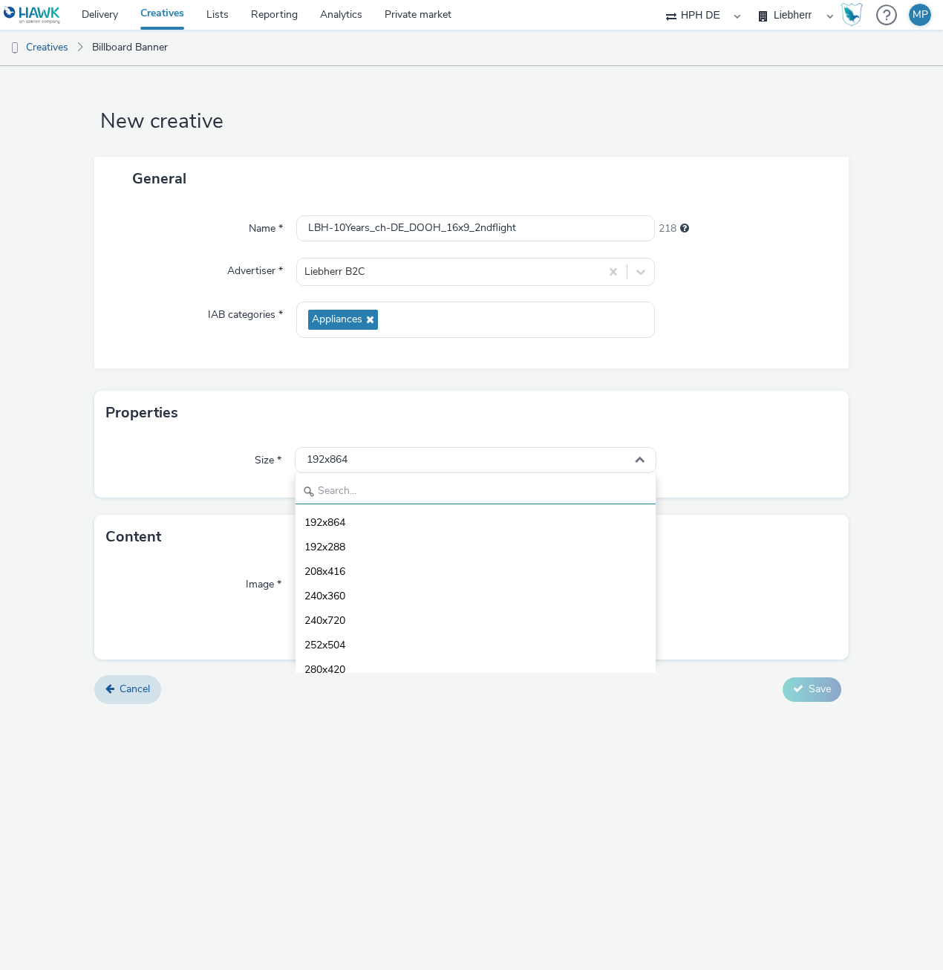
click at [345, 481] on input "text" at bounding box center [476, 491] width 360 height 26
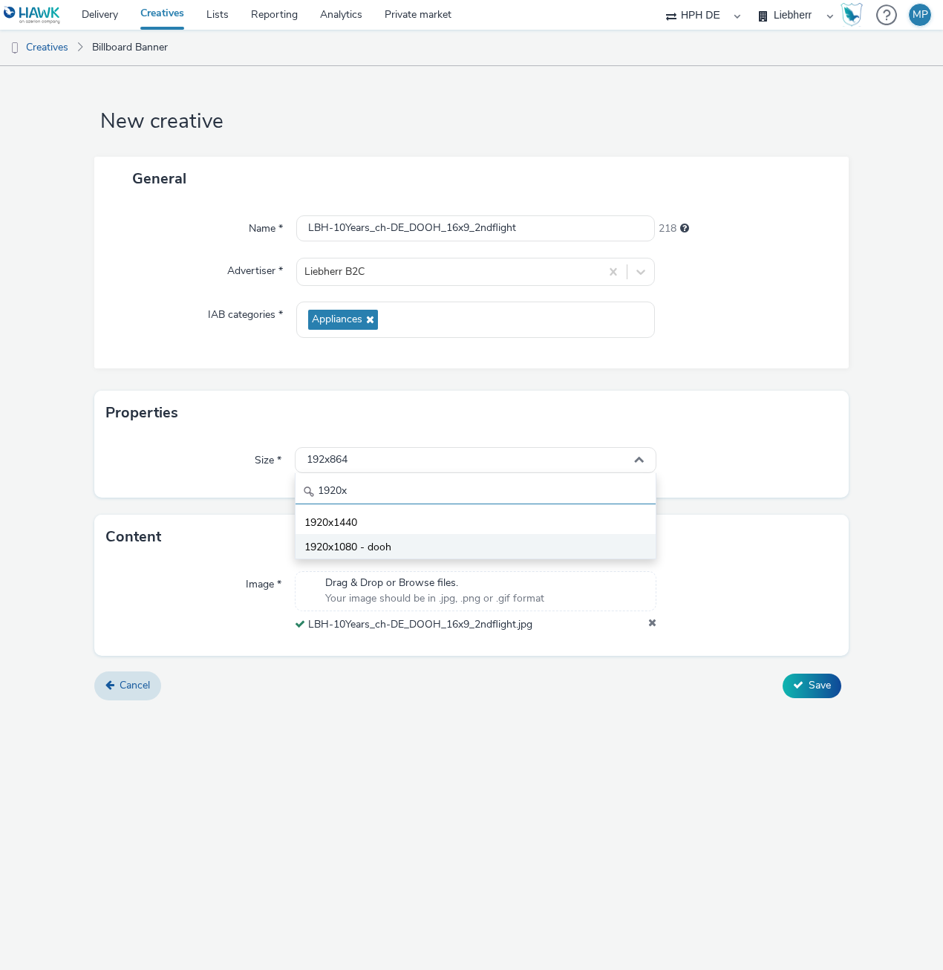
type input "1920x"
click at [331, 556] on li "1920x1080 - dooh" at bounding box center [476, 546] width 360 height 25
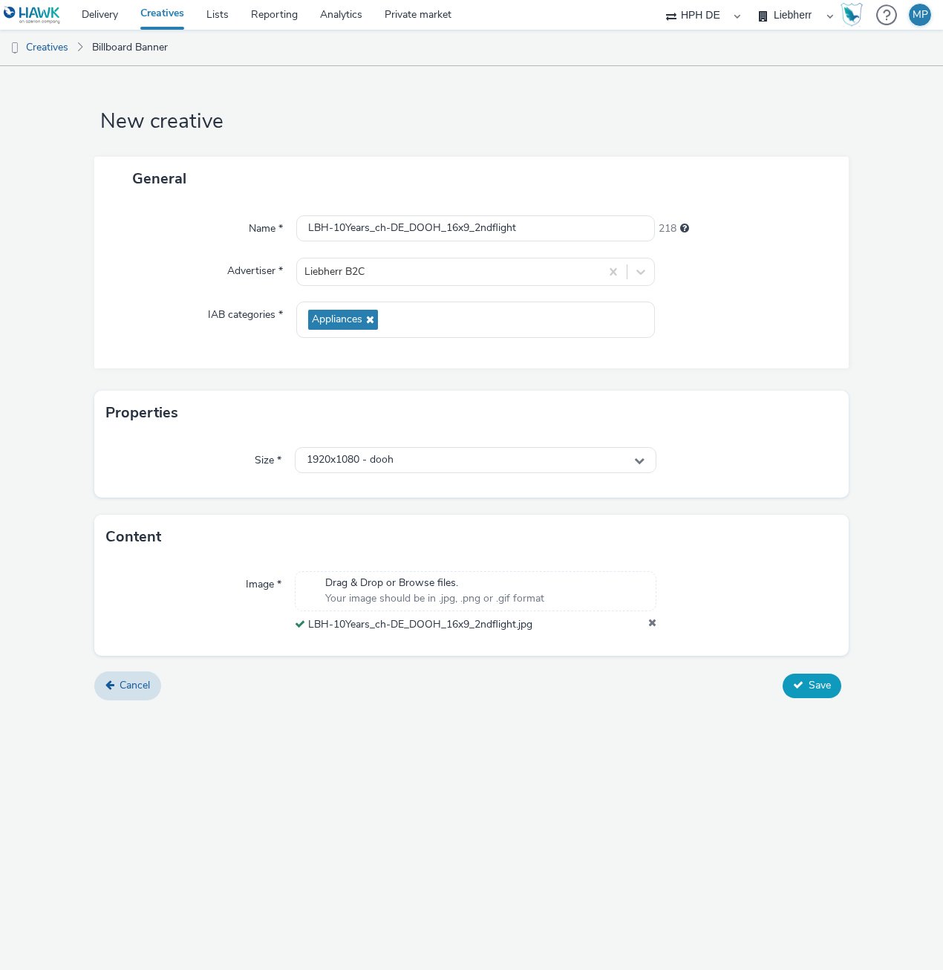
click at [833, 680] on button "Save" at bounding box center [812, 686] width 59 height 24
